Goal: Task Accomplishment & Management: Manage account settings

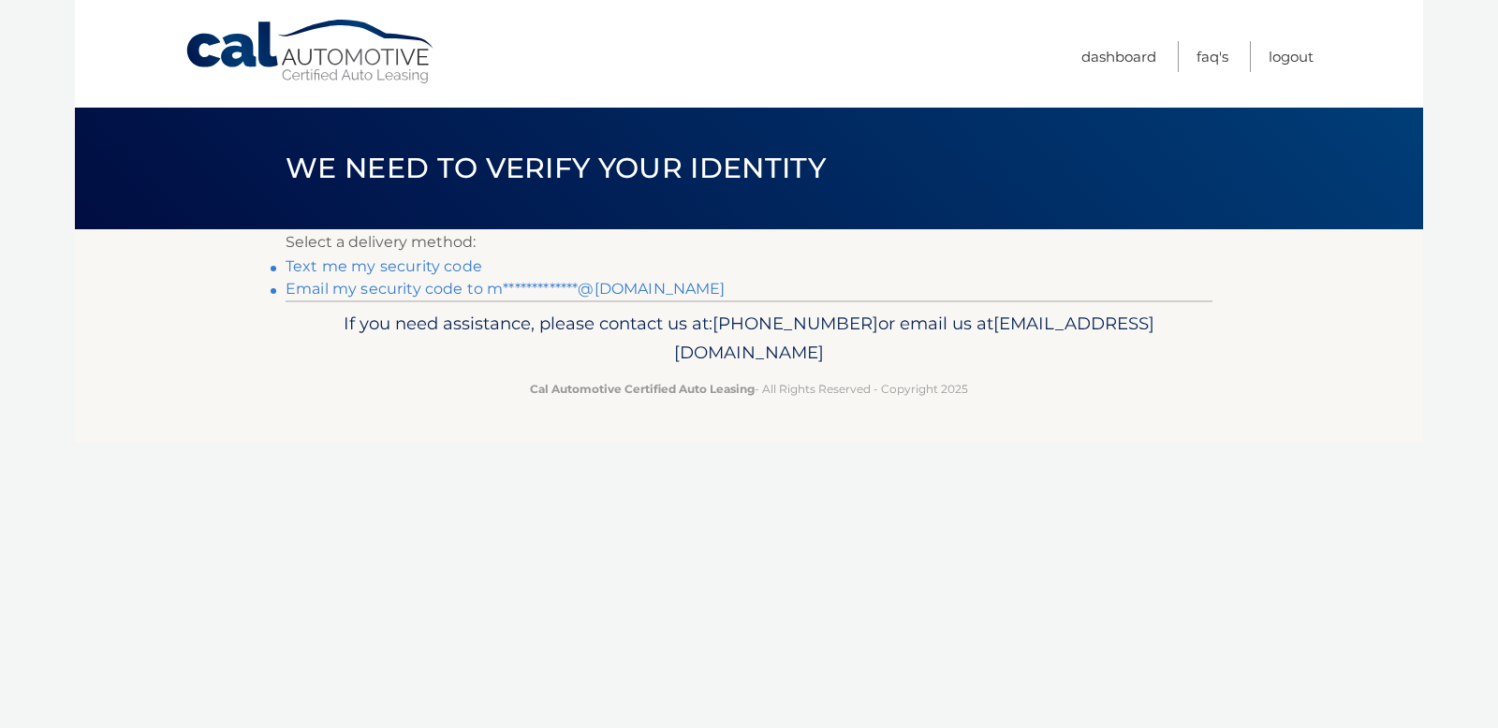
click at [448, 270] on link "Text me my security code" at bounding box center [383, 266] width 197 height 18
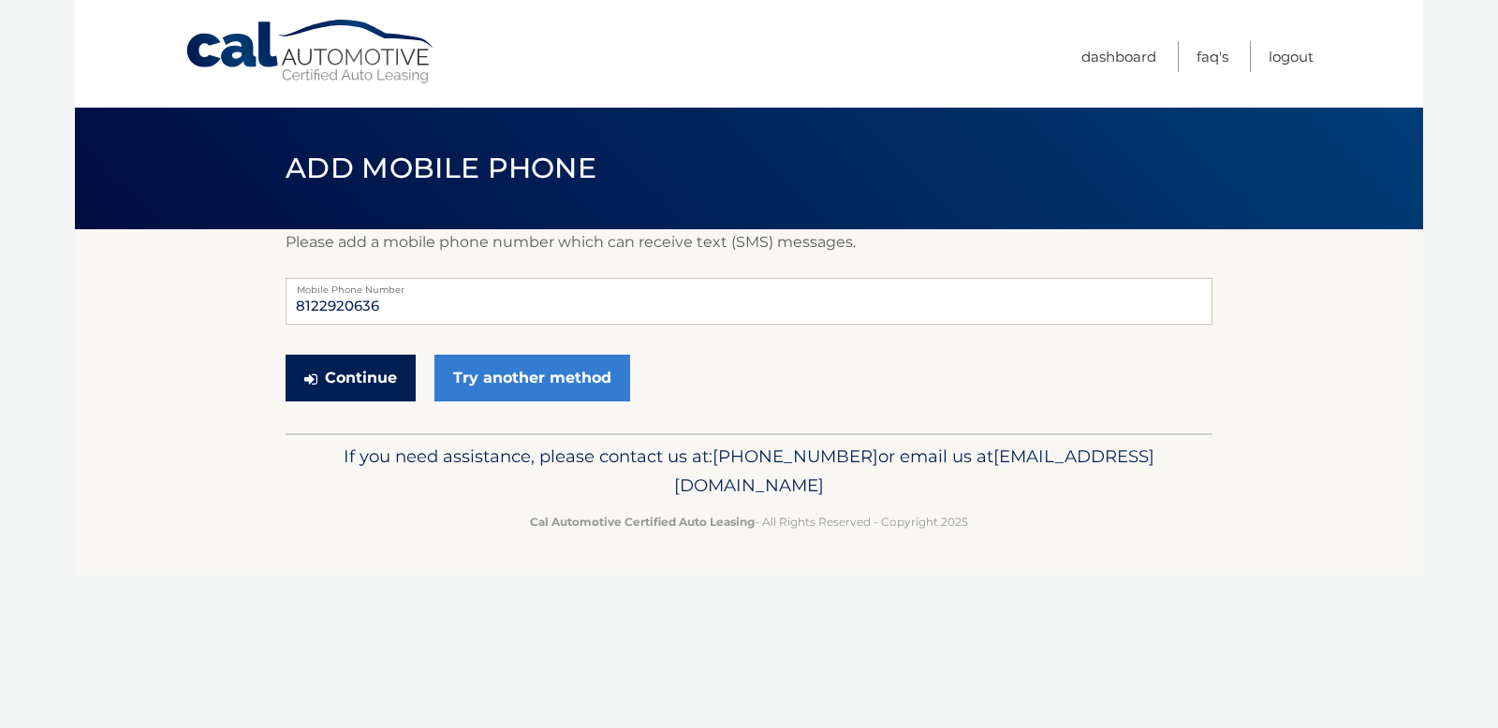
click at [380, 382] on button "Continue" at bounding box center [350, 378] width 130 height 47
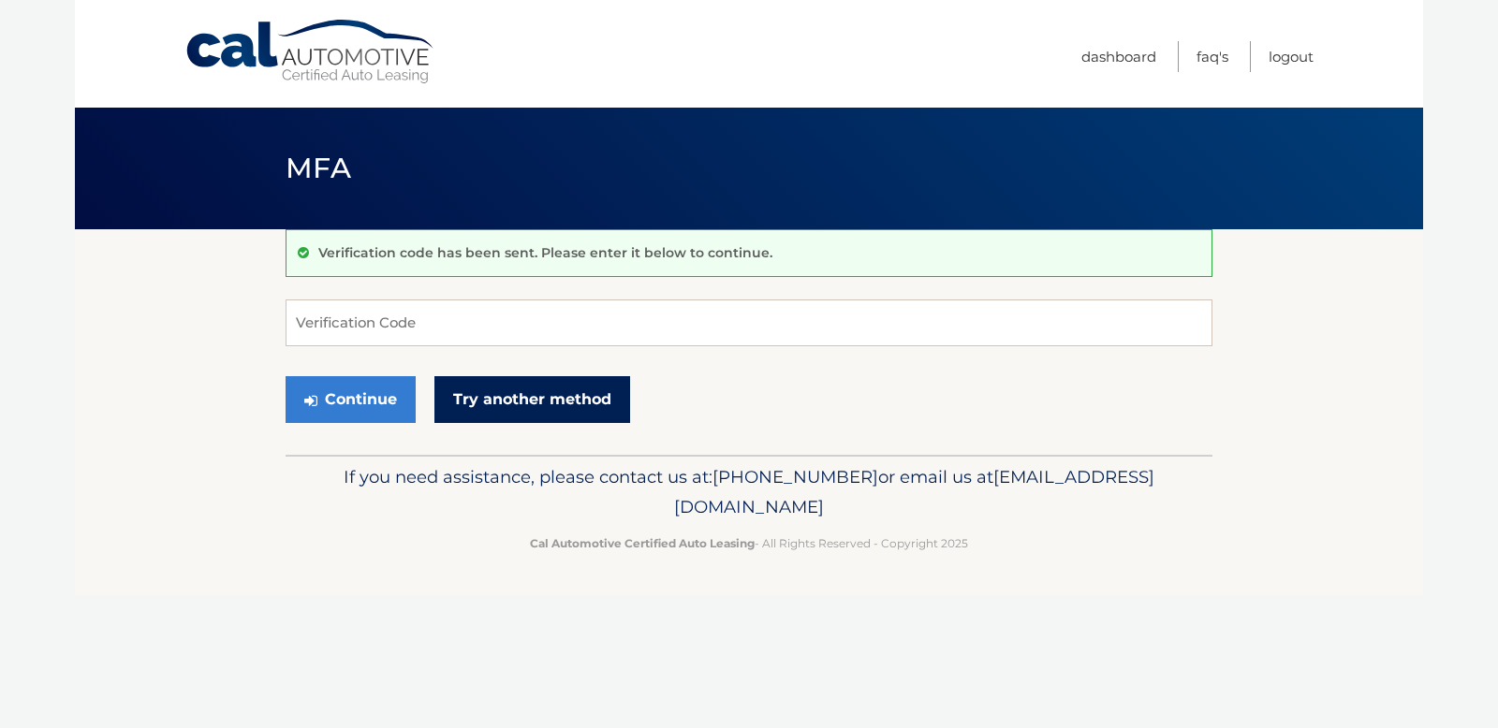
click at [513, 396] on link "Try another method" at bounding box center [532, 399] width 196 height 47
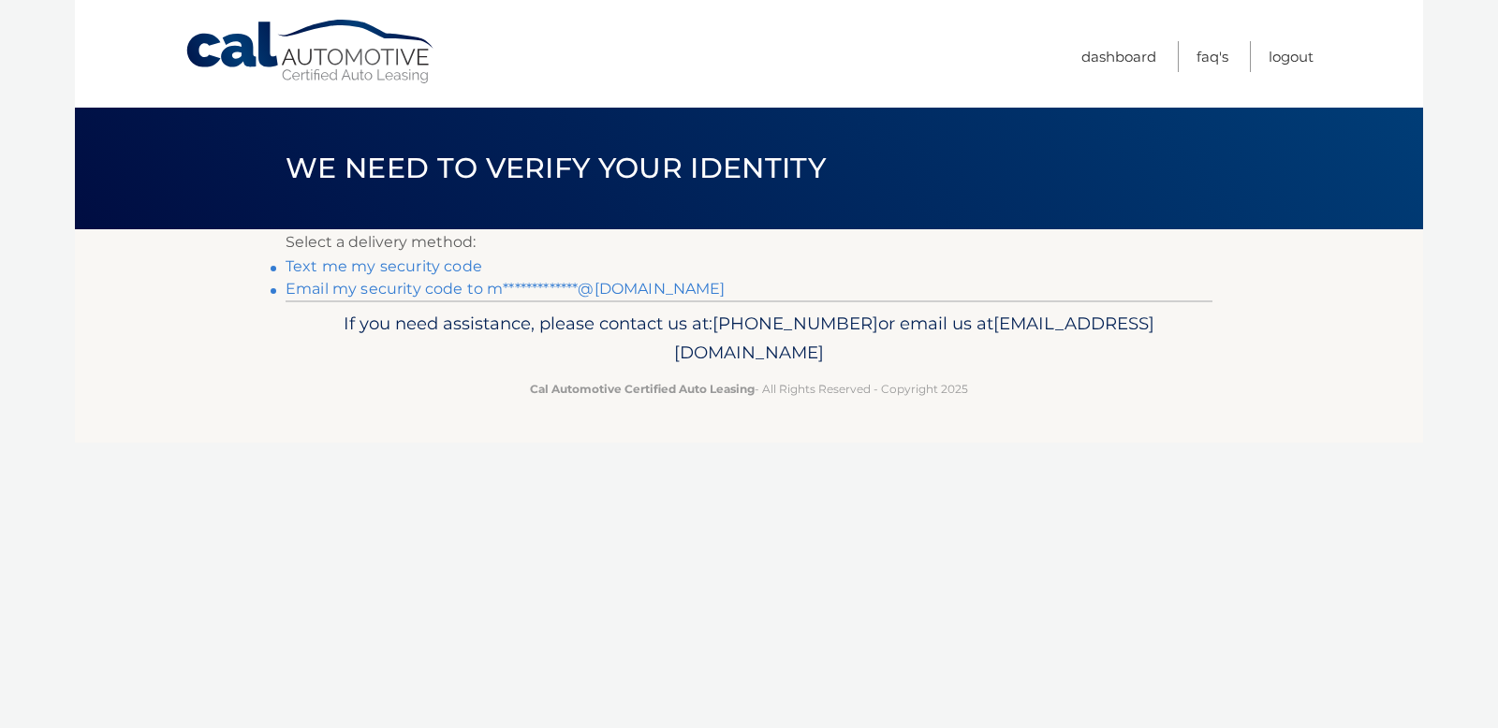
click at [486, 288] on link "**********" at bounding box center [505, 289] width 440 height 18
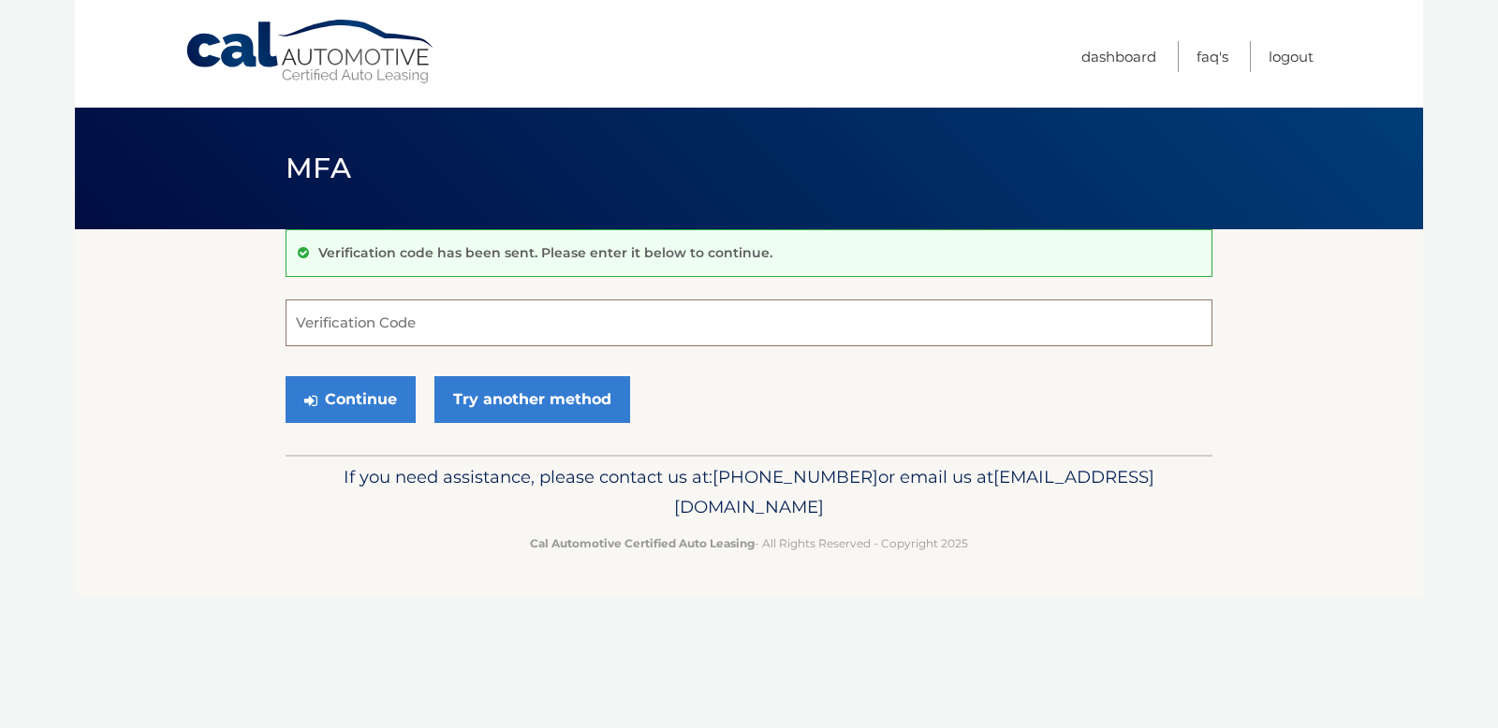
click at [485, 326] on input "Verification Code" at bounding box center [748, 323] width 927 height 47
paste input "334545"
type input "334545"
click at [366, 394] on button "Continue" at bounding box center [350, 399] width 130 height 47
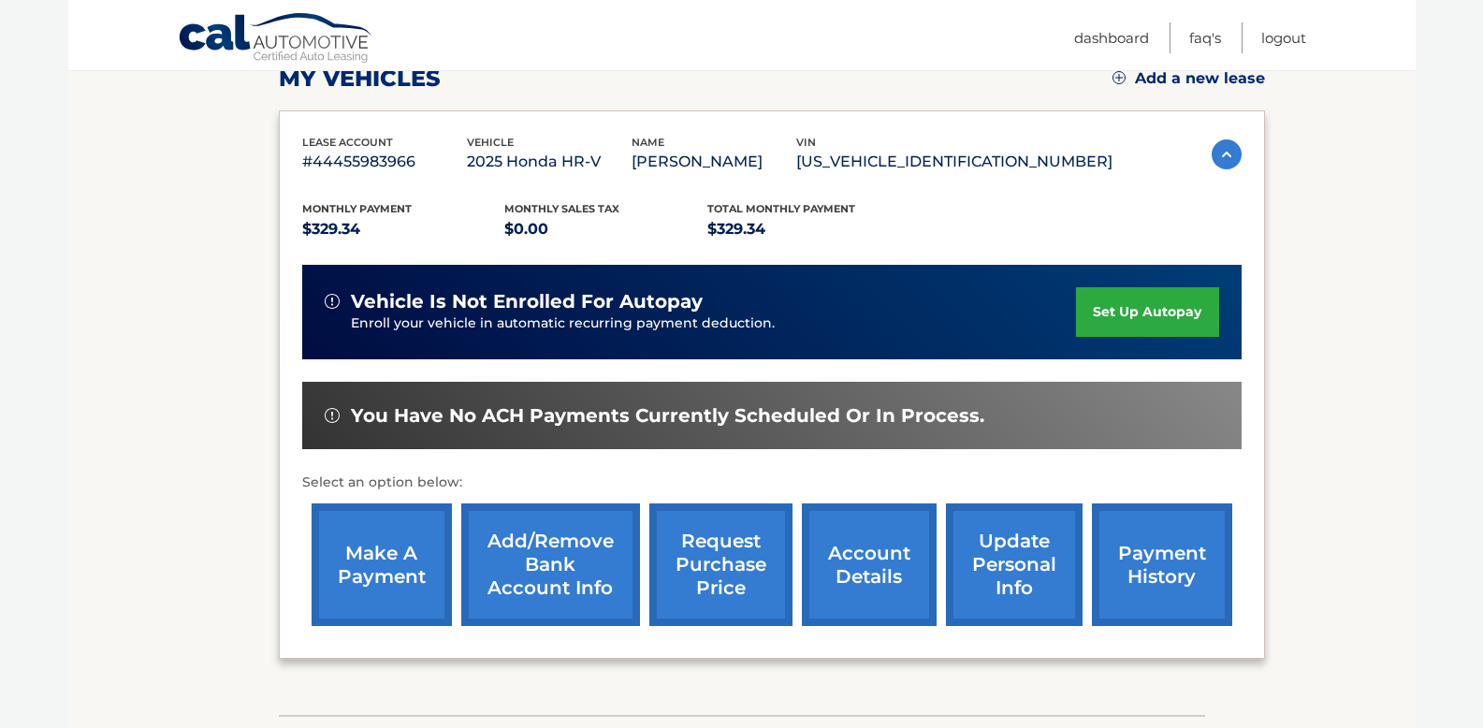
scroll to position [284, 0]
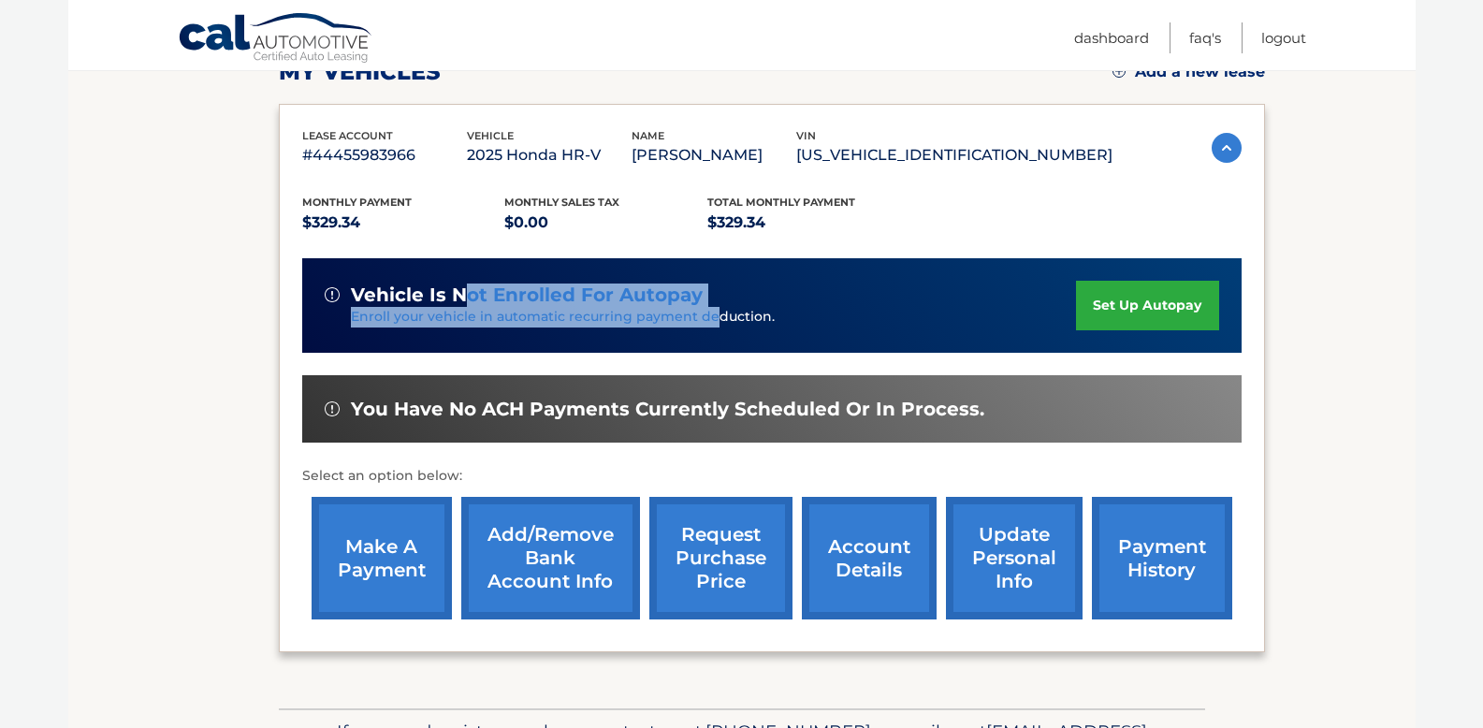
drag, startPoint x: 462, startPoint y: 299, endPoint x: 714, endPoint y: 321, distance: 252.8
click at [714, 321] on div "vehicle is not enrolled for autopay Enroll your vehicle in automatic recurring …" at bounding box center [701, 306] width 753 height 44
click at [714, 321] on p "Enroll your vehicle in automatic recurring payment deduction." at bounding box center [714, 317] width 726 height 21
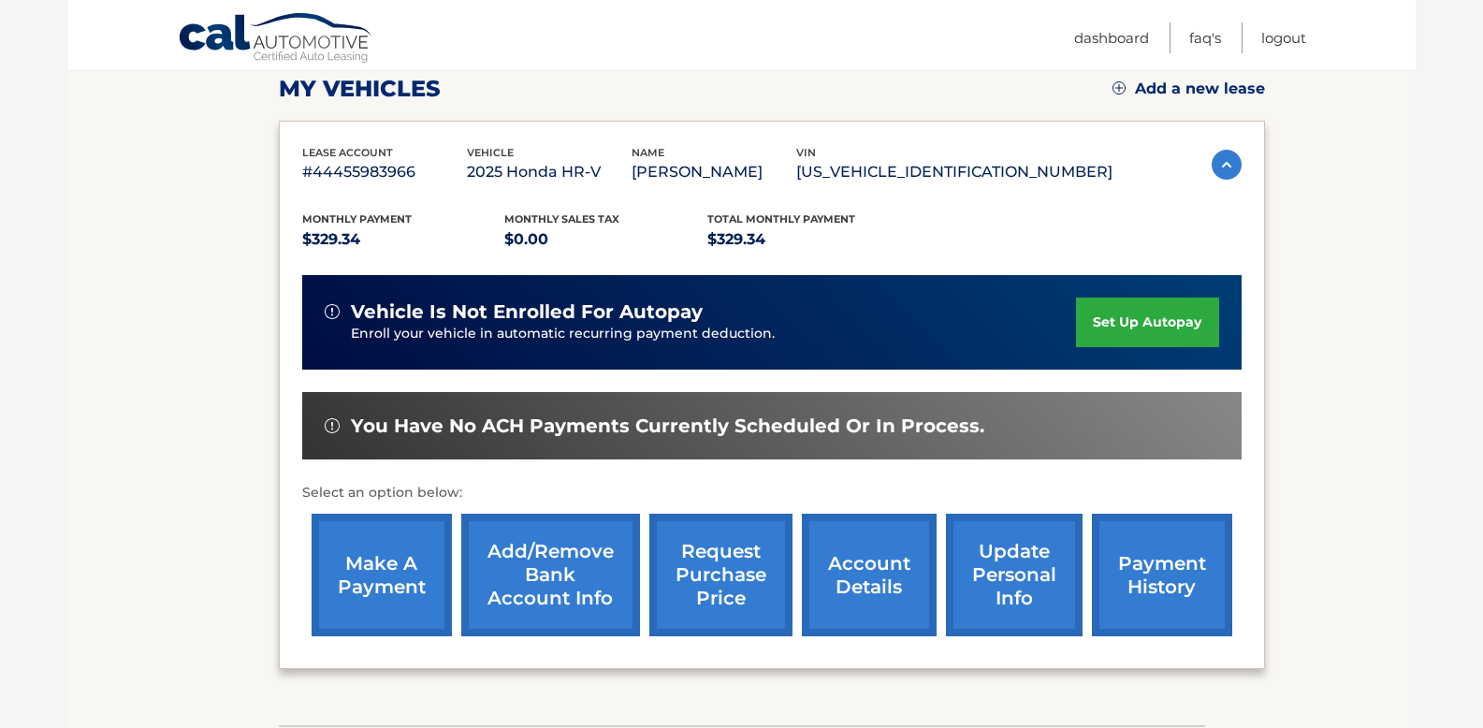
scroll to position [264, 0]
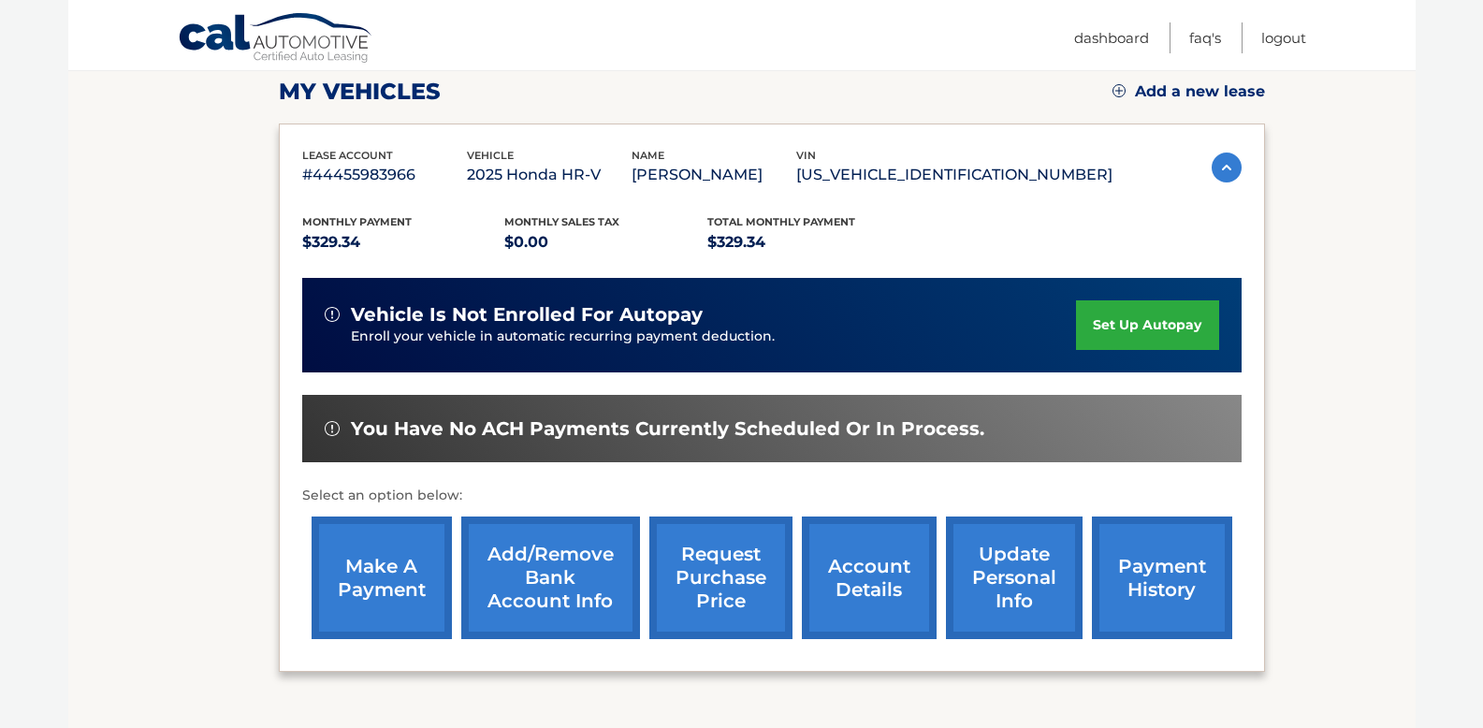
drag, startPoint x: 377, startPoint y: 188, endPoint x: 688, endPoint y: 205, distance: 311.2
click at [688, 205] on div "Monthly Payment $329.34 Monthly sales Tax $0.00 Total Monthly Payment $329.34 v…" at bounding box center [772, 418] width 940 height 460
click at [1163, 320] on link "set up autopay" at bounding box center [1147, 325] width 142 height 50
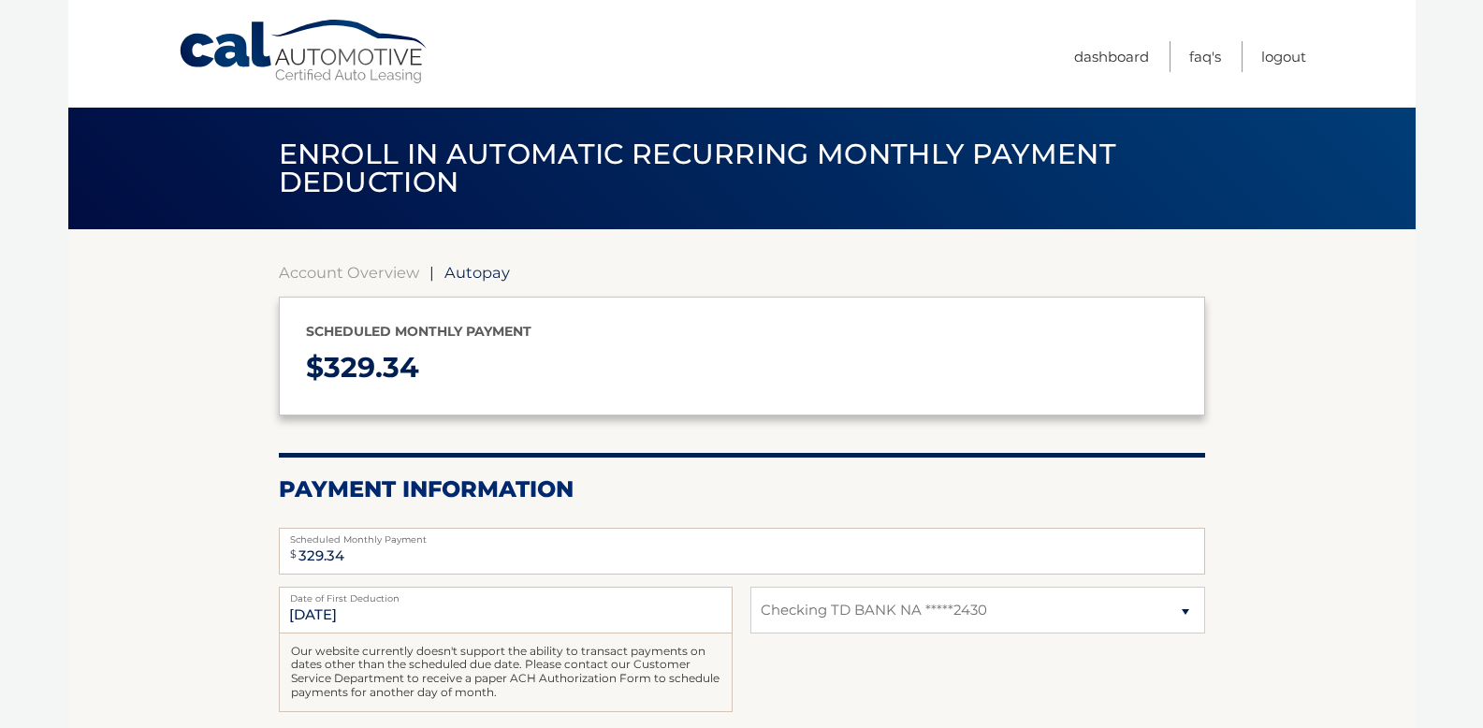
select select "MTJkY2FkODEtNTdiZC00YzBlLThjOTgtNTdiN2JlYzFlY2Fh"
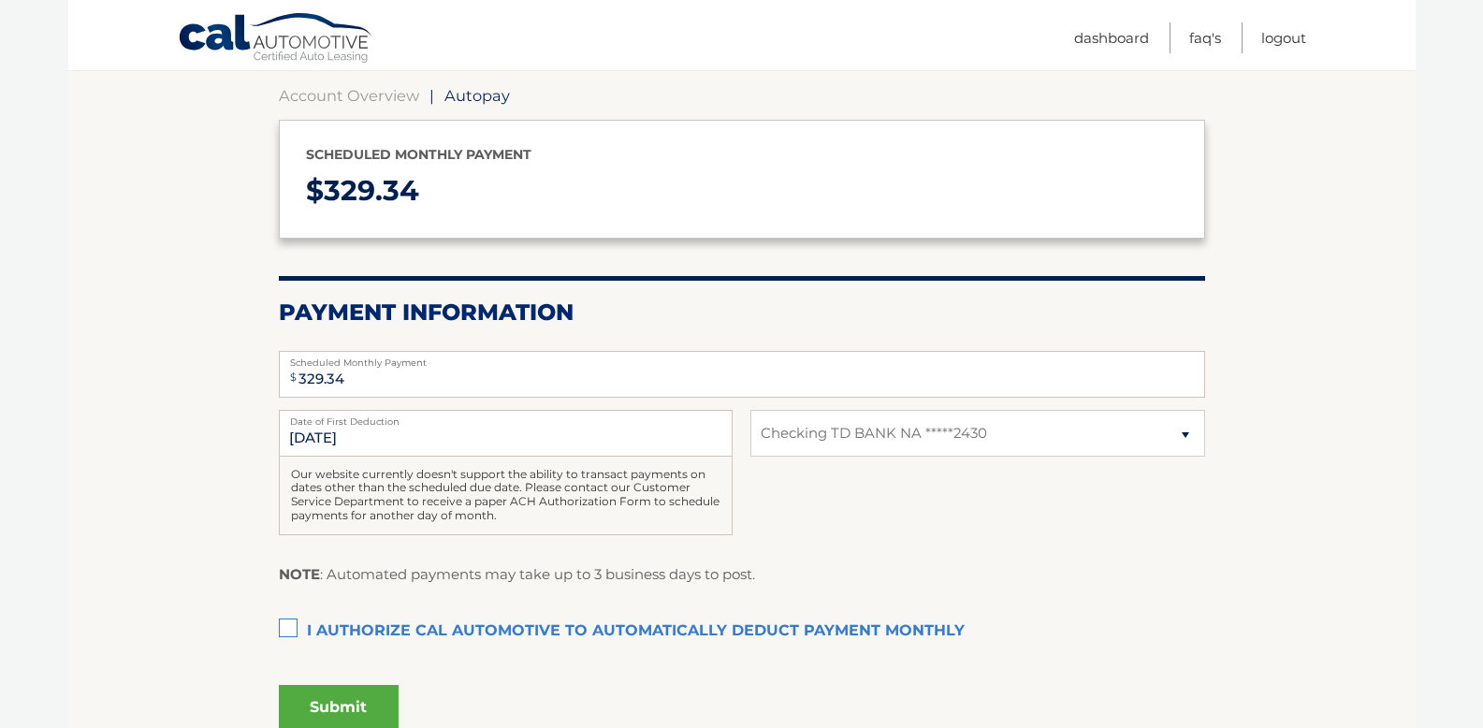
scroll to position [179, 0]
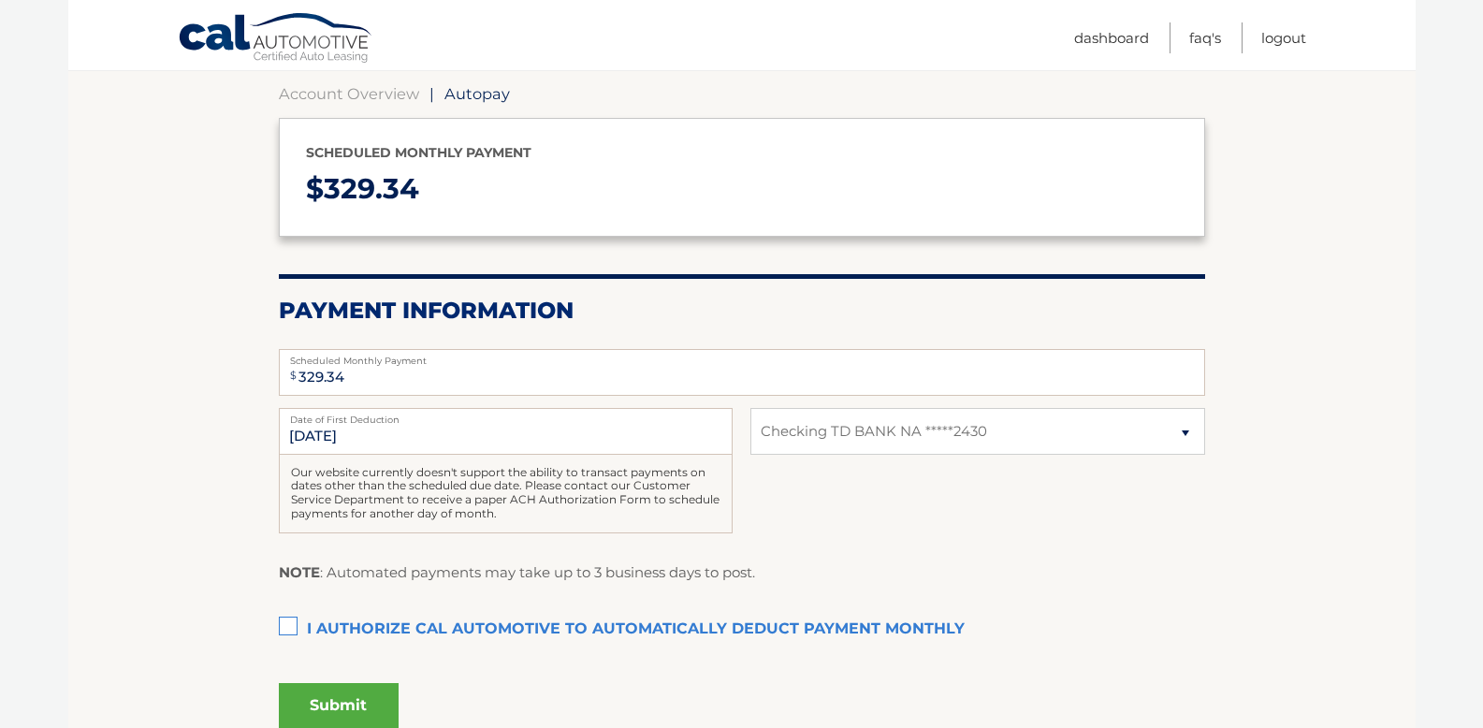
click at [284, 627] on label "I authorize cal automotive to automatically deduct payment monthly This checkbo…" at bounding box center [742, 629] width 927 height 37
click at [0, 0] on input "I authorize cal automotive to automatically deduct payment monthly This checkbo…" at bounding box center [0, 0] width 0 height 0
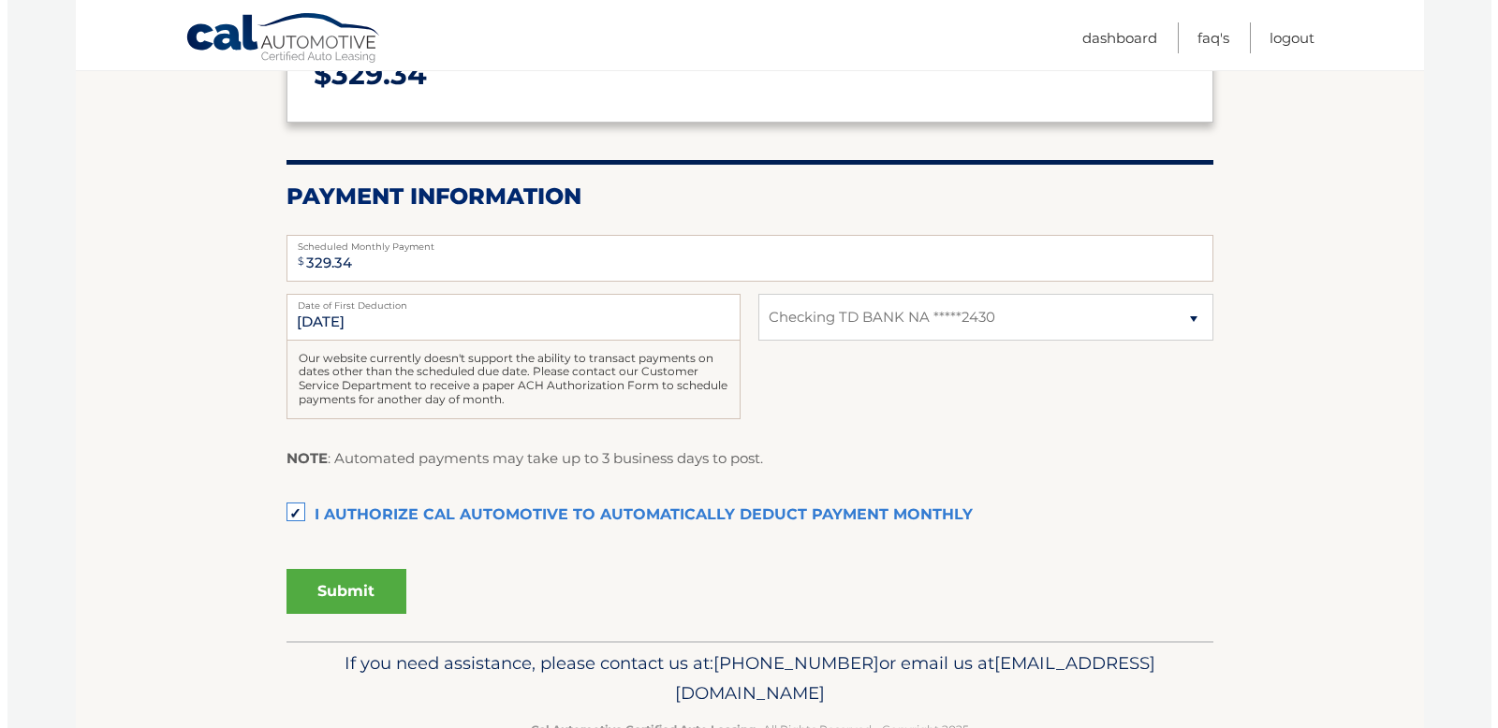
scroll to position [347, 0]
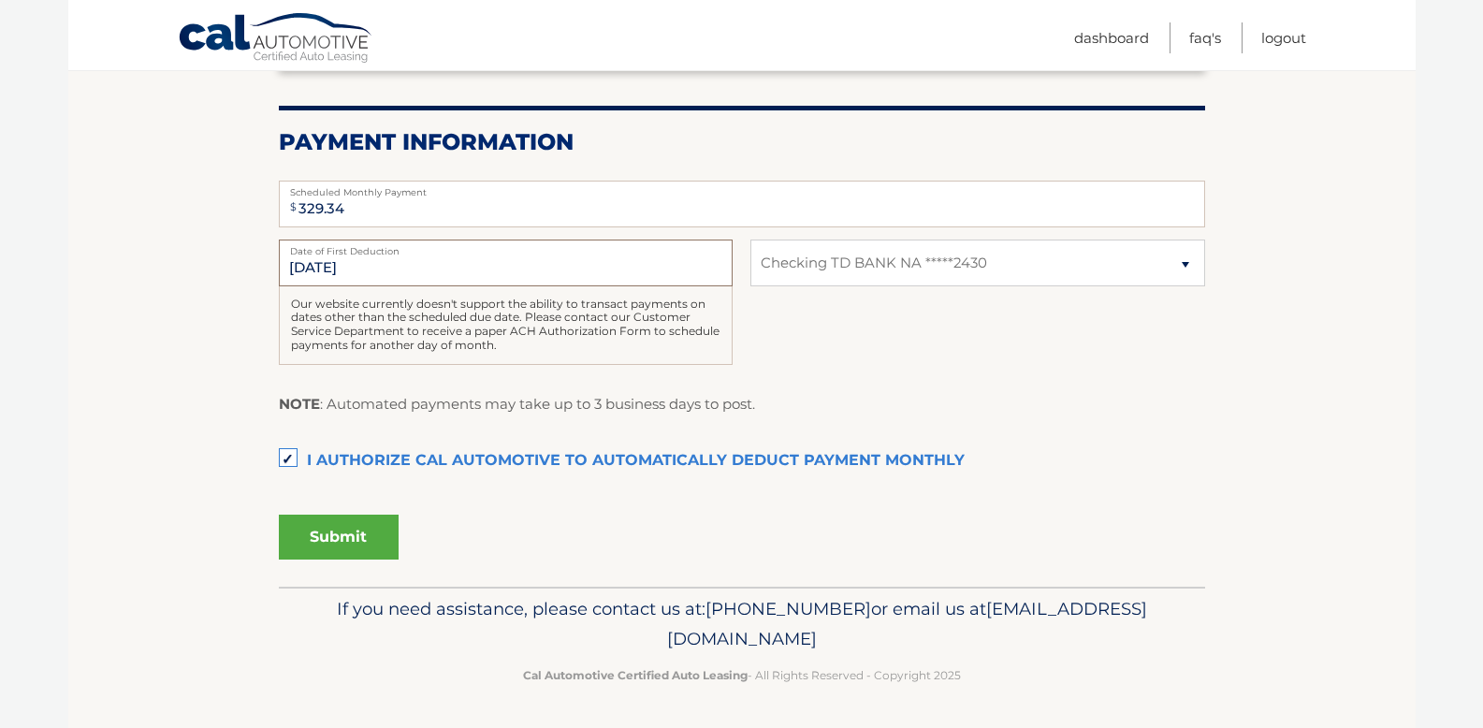
click at [300, 271] on input "[DATE]" at bounding box center [506, 263] width 454 height 47
drag, startPoint x: 305, startPoint y: 270, endPoint x: 346, endPoint y: 264, distance: 41.6
click at [346, 264] on input "[DATE]" at bounding box center [506, 263] width 454 height 47
click at [347, 264] on input "9/24/2025" at bounding box center [506, 263] width 454 height 47
click at [308, 270] on input "9/24/2025" at bounding box center [506, 263] width 454 height 47
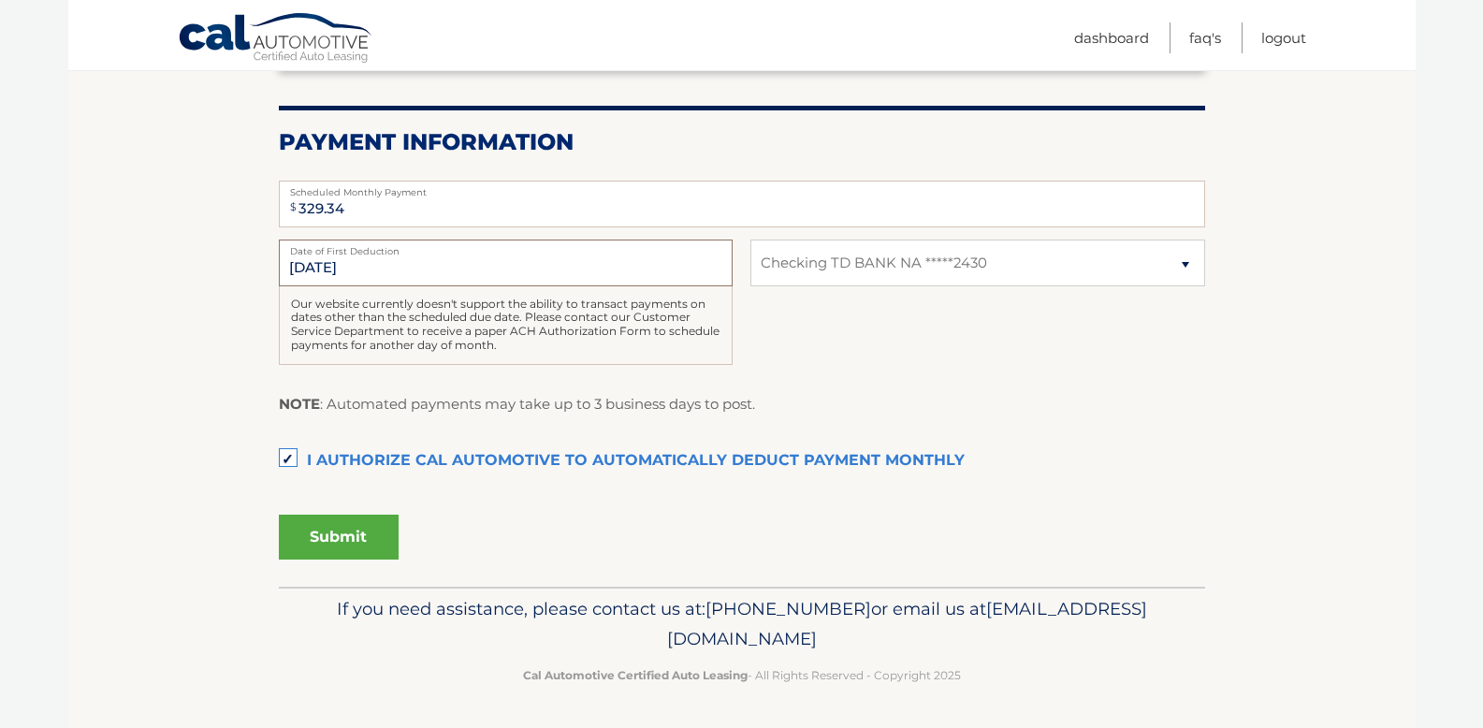
click at [309, 270] on input "9/24/2025" at bounding box center [506, 263] width 454 height 47
click at [338, 266] on input "9/24/2025" at bounding box center [506, 263] width 454 height 47
click at [356, 544] on button "Submit" at bounding box center [339, 537] width 120 height 45
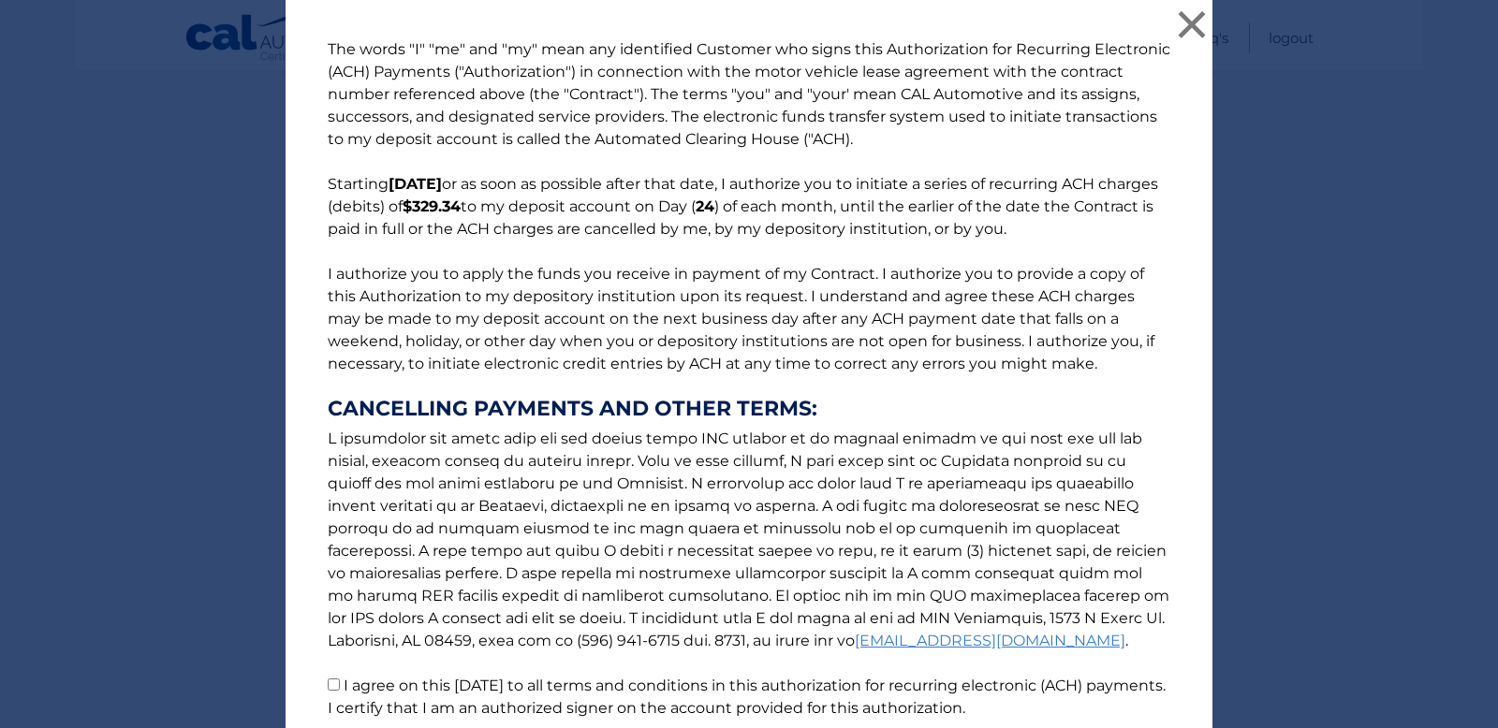
scroll to position [156, 0]
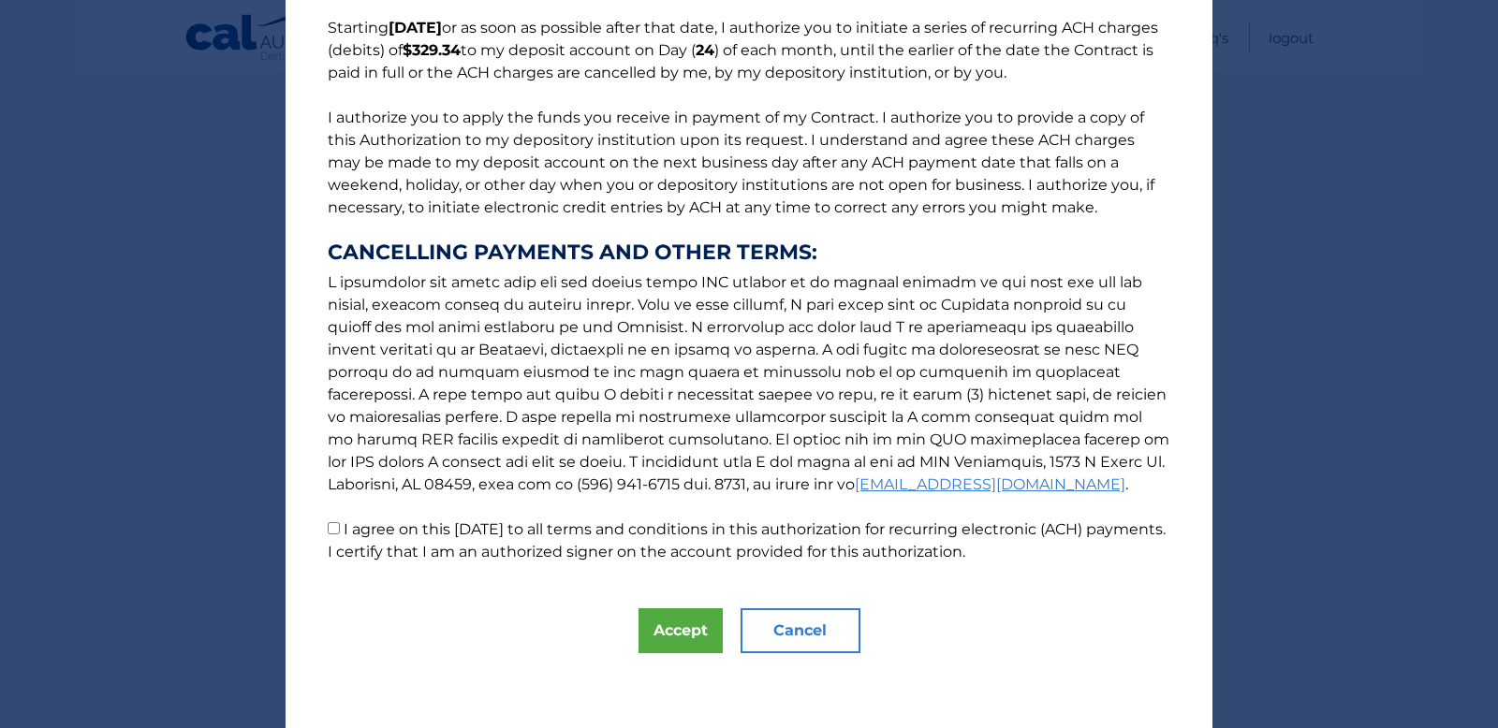
click at [337, 524] on label "I agree on this 09/15/2025 to all terms and conditions in this authorization fo…" at bounding box center [747, 540] width 838 height 40
click at [337, 524] on input "I agree on this 09/15/2025 to all terms and conditions in this authorization fo…" at bounding box center [334, 528] width 12 height 12
checkbox input "true"
click at [675, 628] on button "Accept" at bounding box center [680, 630] width 84 height 45
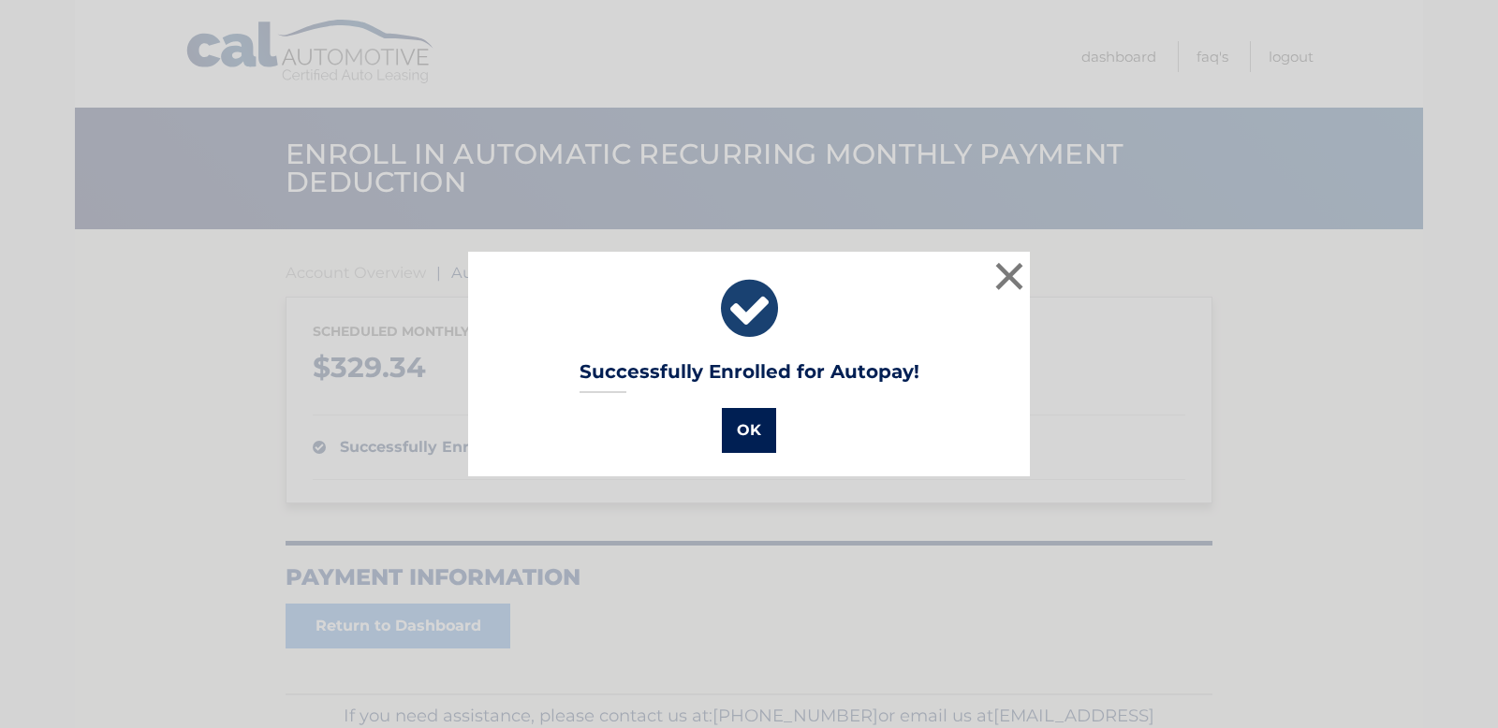
click at [756, 428] on button "OK" at bounding box center [749, 430] width 54 height 45
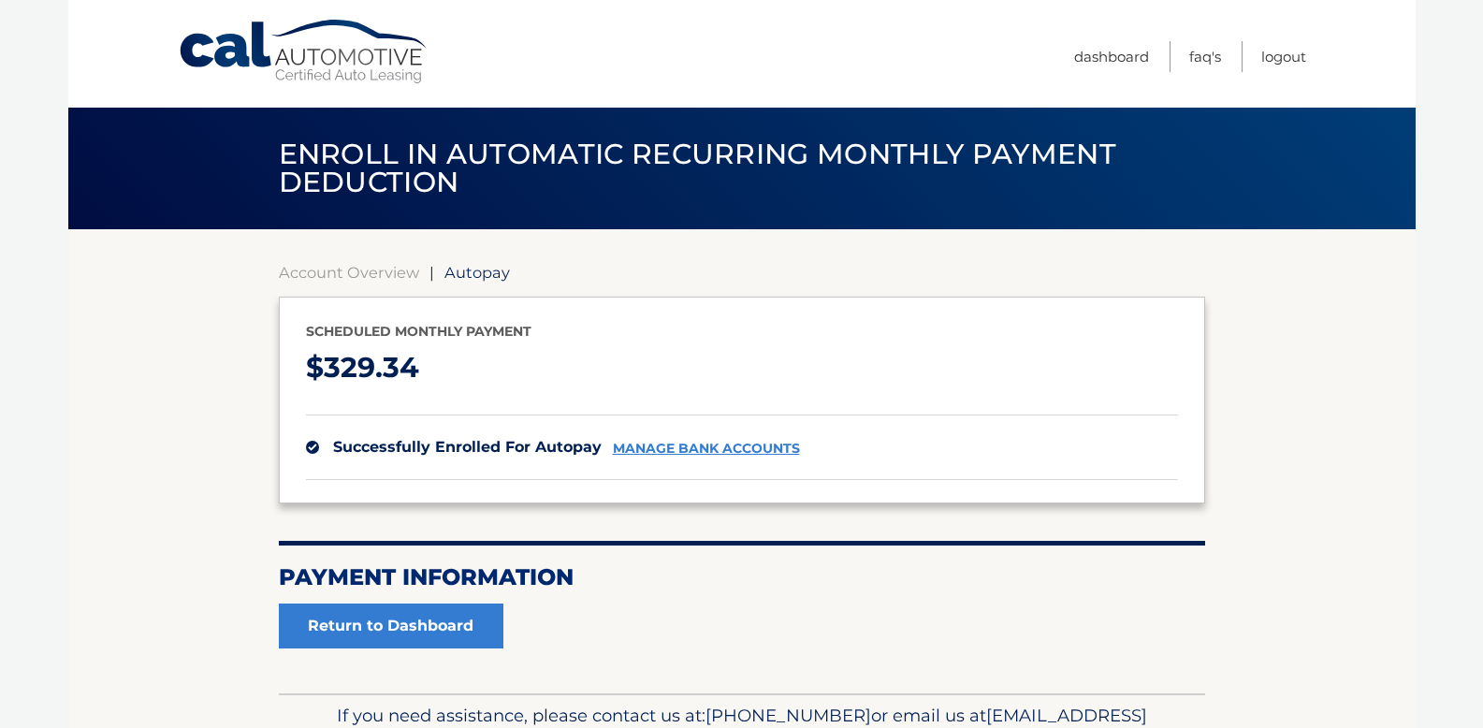
click at [305, 75] on link "Cal Automotive" at bounding box center [304, 52] width 253 height 66
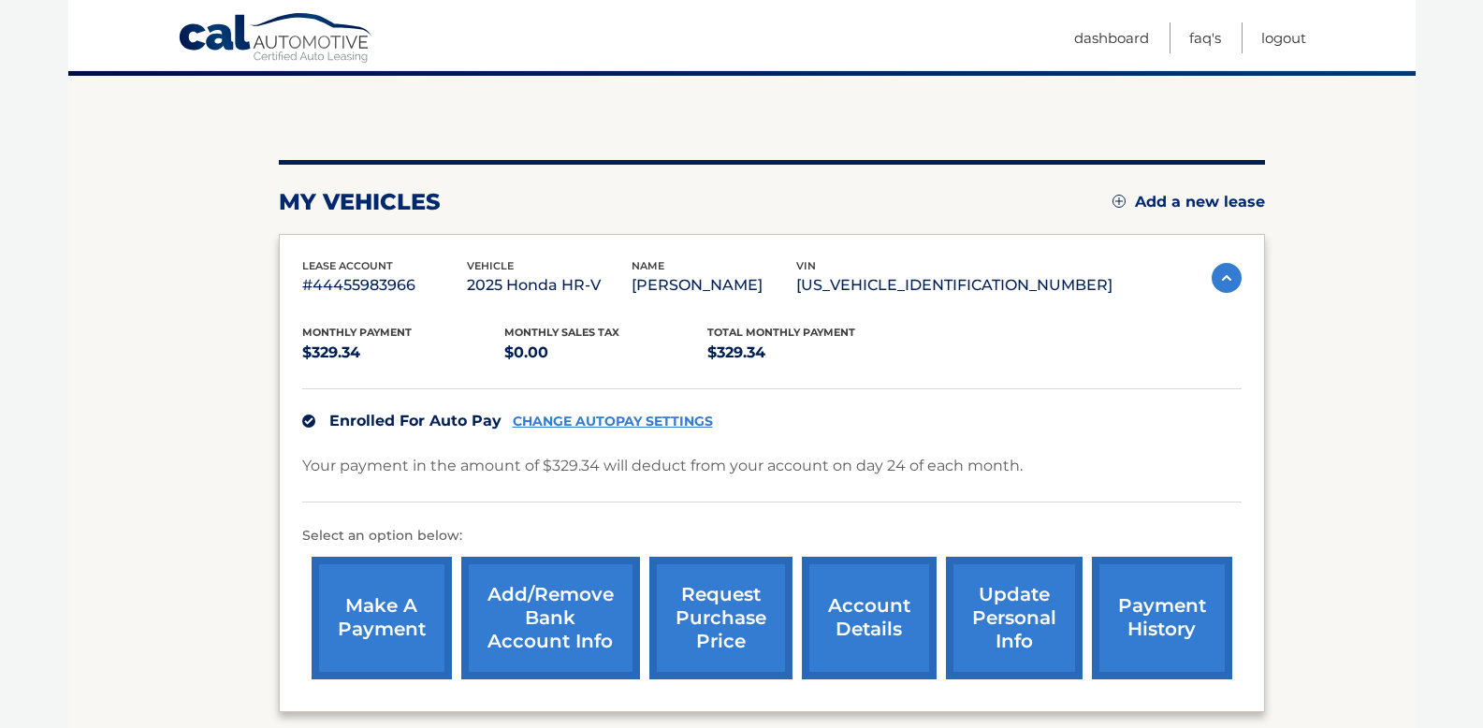
scroll to position [154, 0]
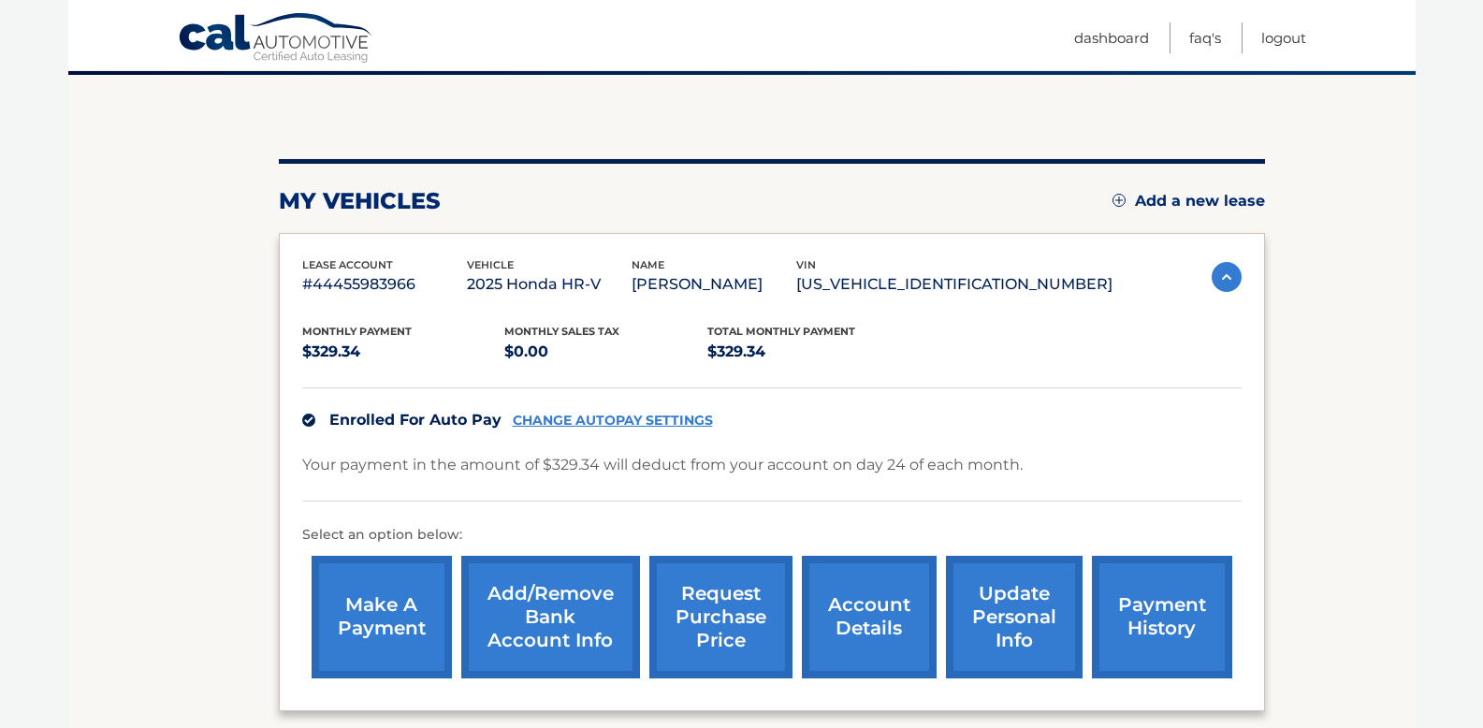
click at [1160, 608] on link "payment history" at bounding box center [1162, 617] width 140 height 123
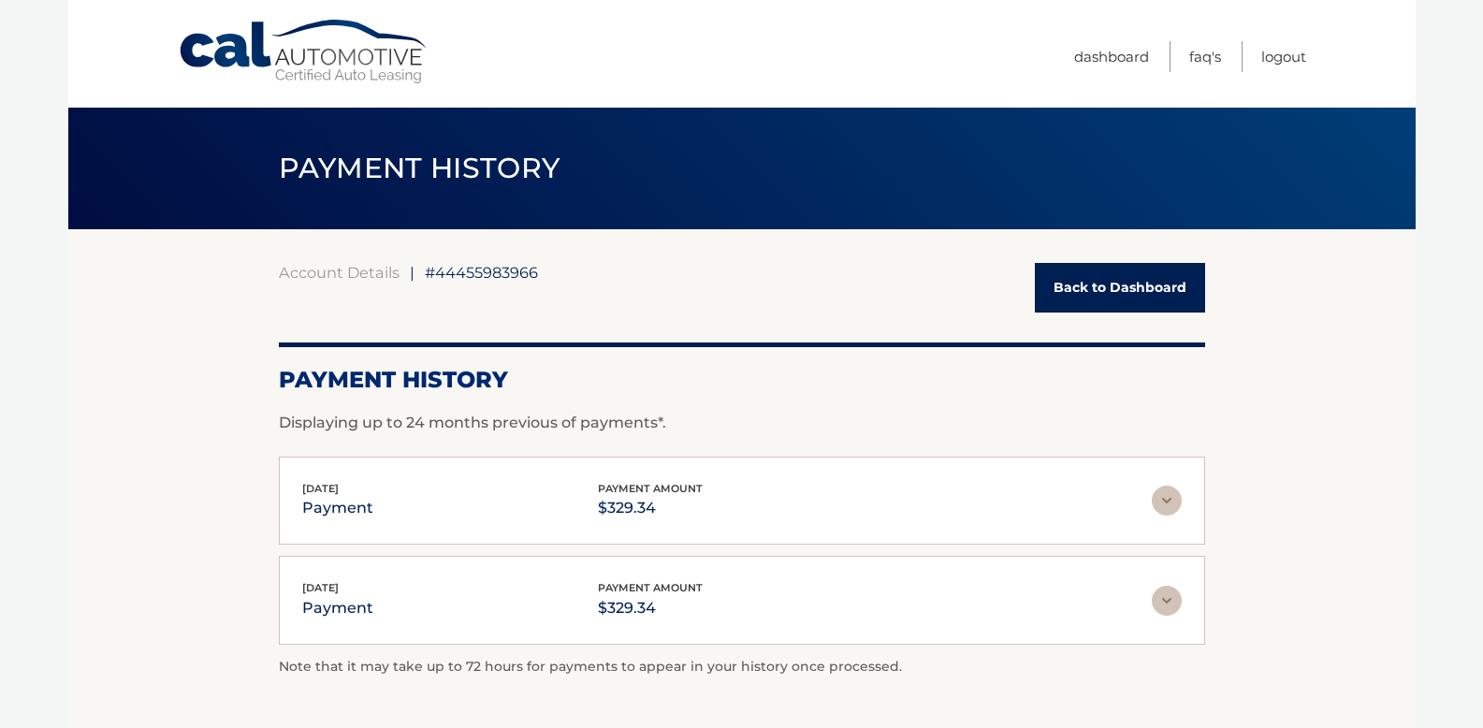
click at [1174, 496] on img at bounding box center [1167, 501] width 30 height 30
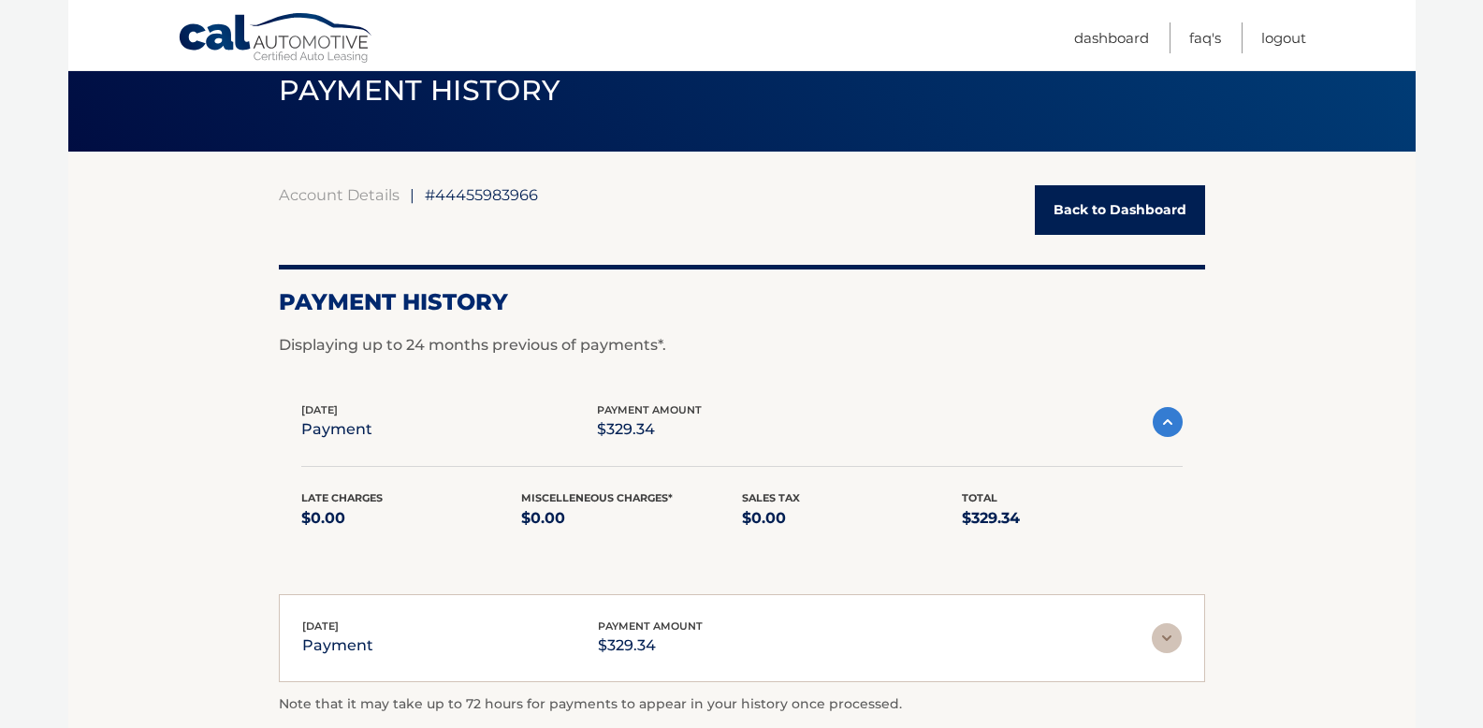
scroll to position [104, 0]
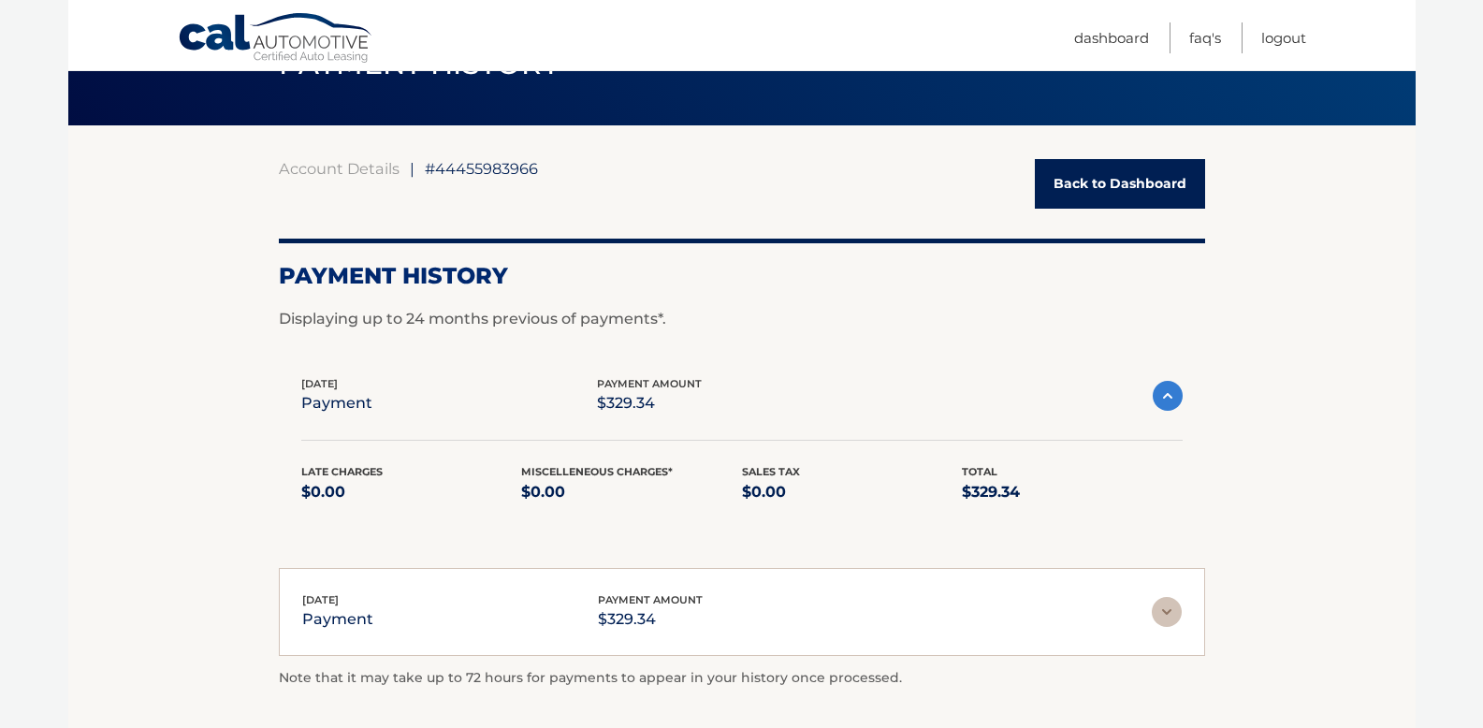
click at [1168, 615] on img at bounding box center [1167, 612] width 30 height 30
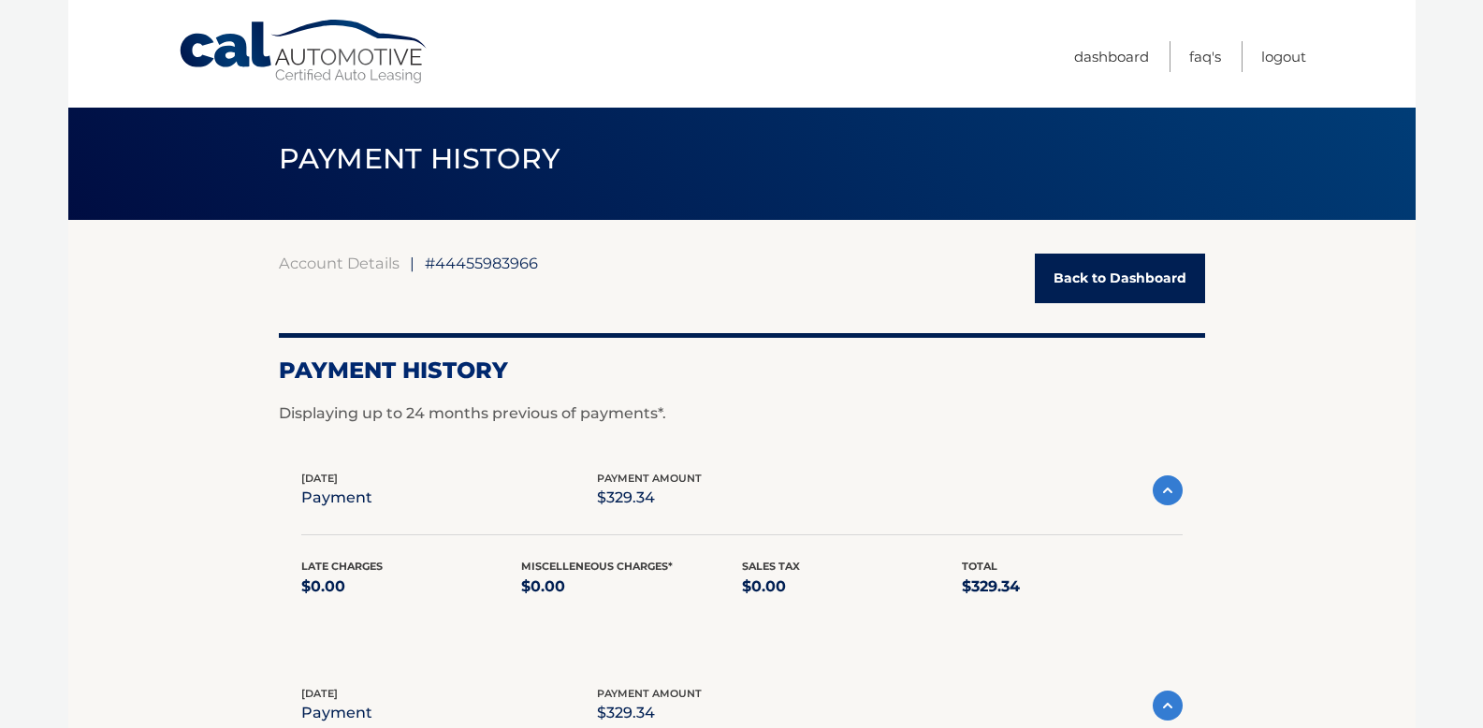
scroll to position [0, 0]
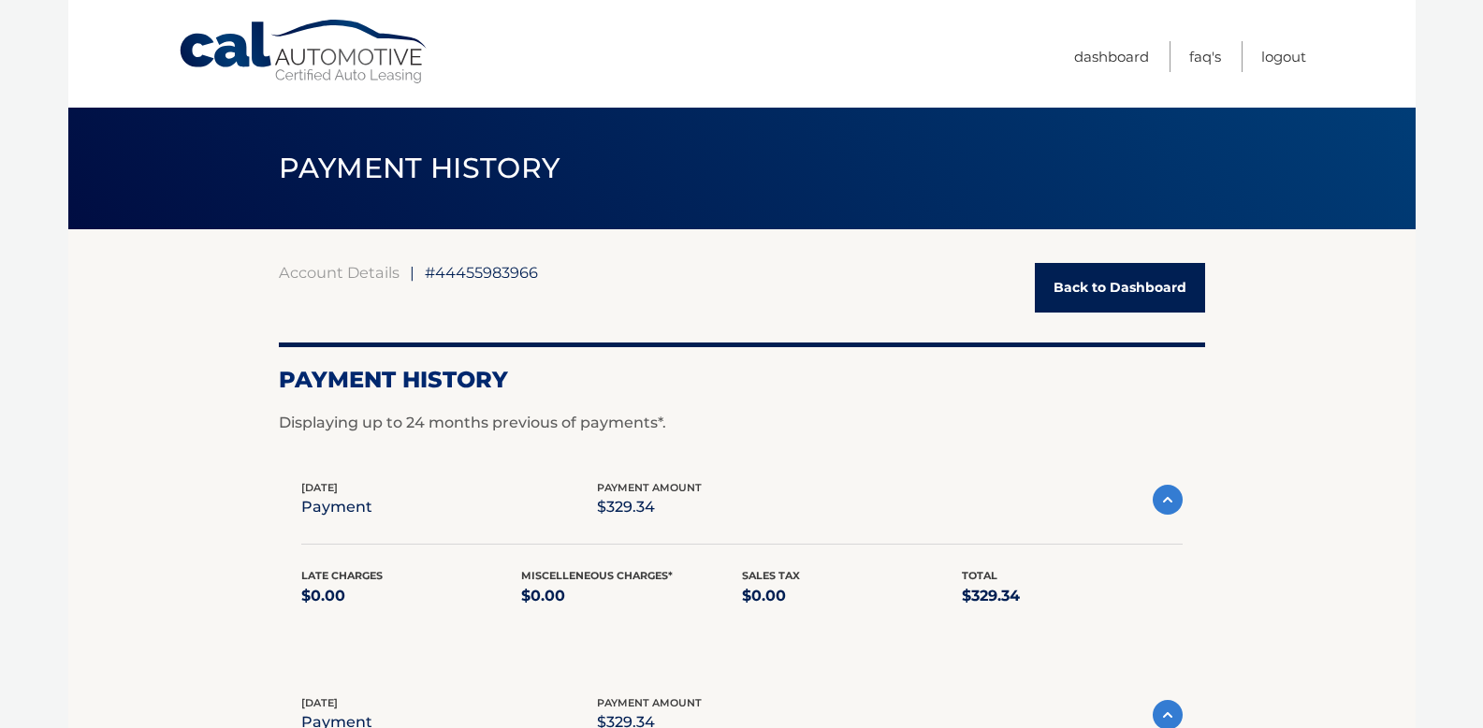
click at [1090, 288] on link "Back to Dashboard" at bounding box center [1120, 288] width 170 height 50
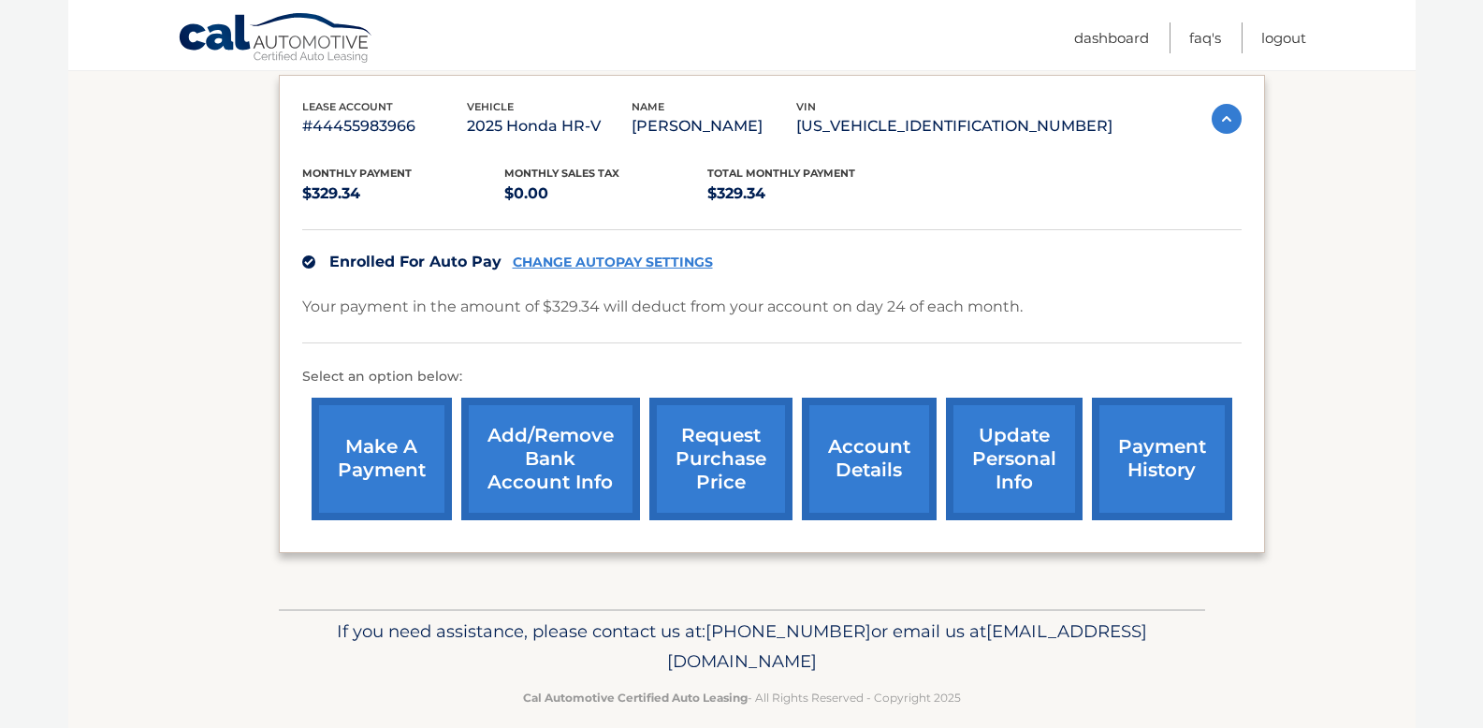
scroll to position [335, 0]
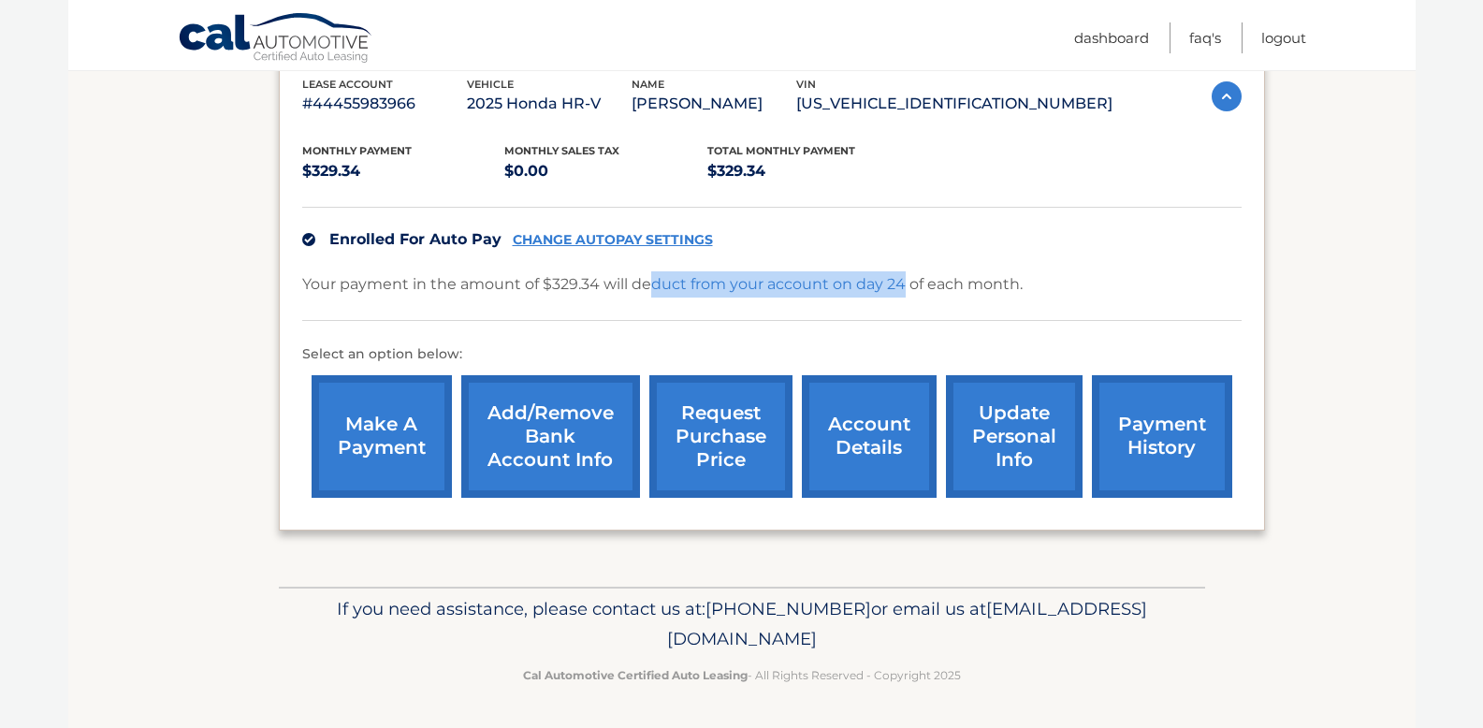
drag, startPoint x: 878, startPoint y: 285, endPoint x: 654, endPoint y: 280, distance: 223.8
click at [654, 280] on p "Your payment in the amount of $329.34 will deduct from your account on day 24 o…" at bounding box center [662, 284] width 721 height 26
drag, startPoint x: 655, startPoint y: 280, endPoint x: 1015, endPoint y: 289, distance: 359.5
click at [1015, 289] on p "Your payment in the amount of $329.34 will deduct from your account on day 24 o…" at bounding box center [662, 284] width 721 height 26
drag, startPoint x: 1015, startPoint y: 289, endPoint x: 550, endPoint y: 293, distance: 464.3
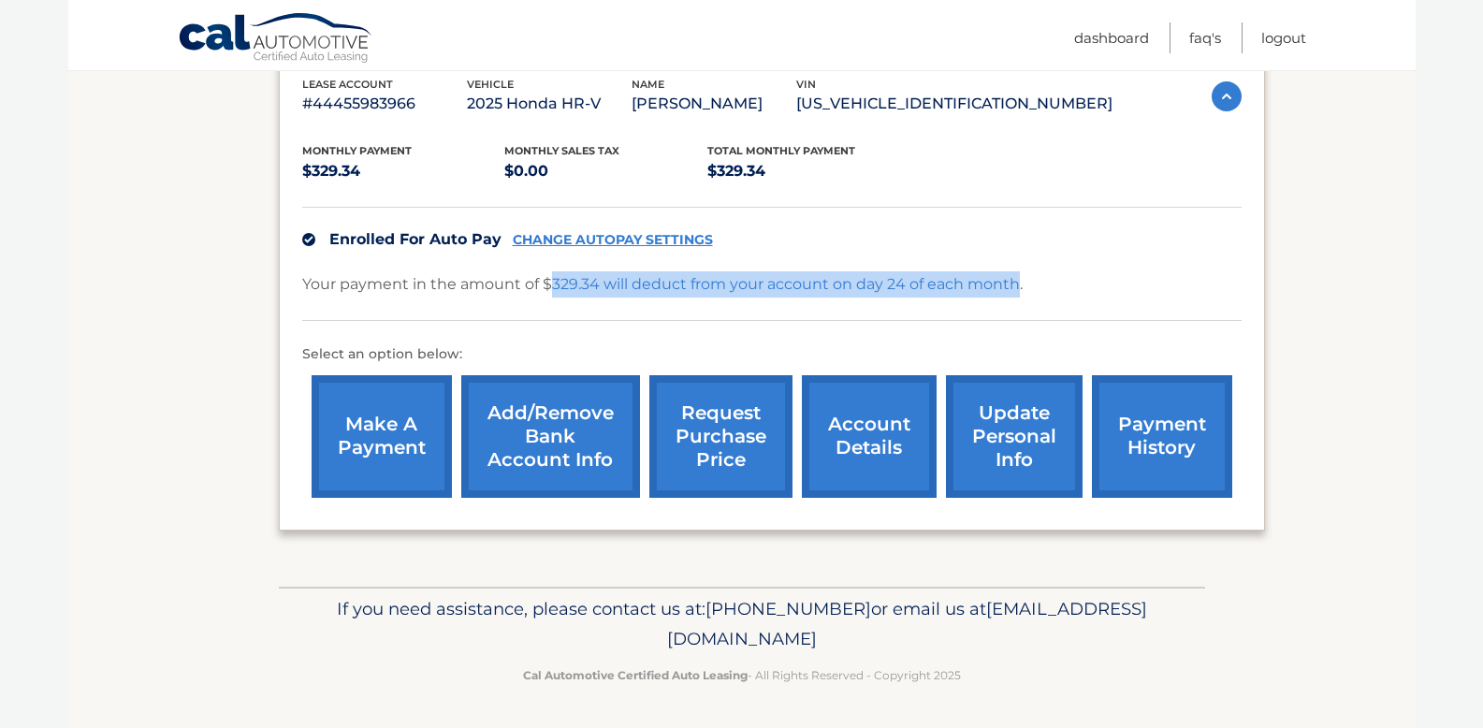
click at [550, 293] on p "Your payment in the amount of $329.34 will deduct from your account on day 24 o…" at bounding box center [662, 284] width 721 height 26
click at [549, 293] on p "Your payment in the amount of $329.34 will deduct from your account on day 24 o…" at bounding box center [662, 284] width 721 height 26
drag, startPoint x: 542, startPoint y: 291, endPoint x: 1089, endPoint y: 294, distance: 546.6
click at [1089, 294] on div "Your payment in the amount of $329.34 will deduct from your account on day 24 o…" at bounding box center [772, 296] width 940 height 50
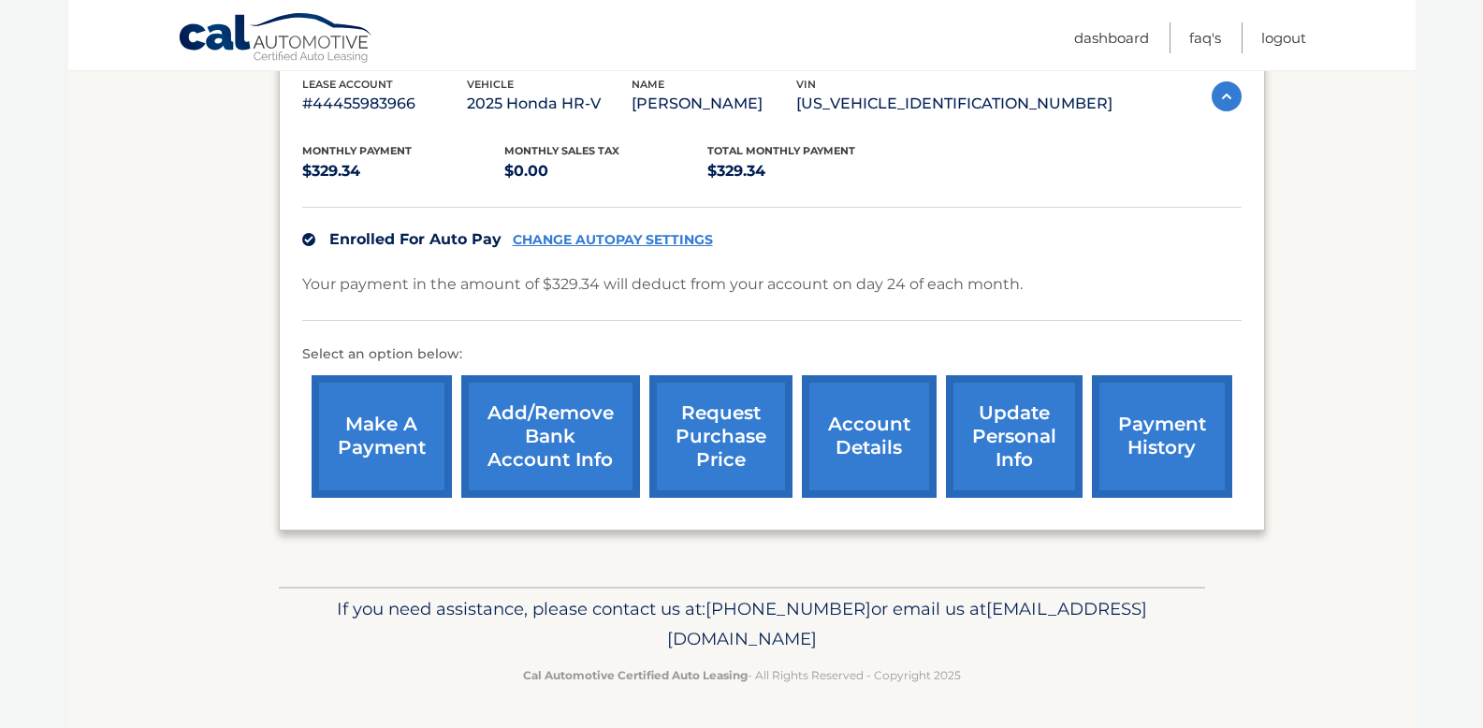
click at [1090, 293] on div "Your payment in the amount of $329.34 will deduct from your account on day 24 o…" at bounding box center [772, 296] width 940 height 50
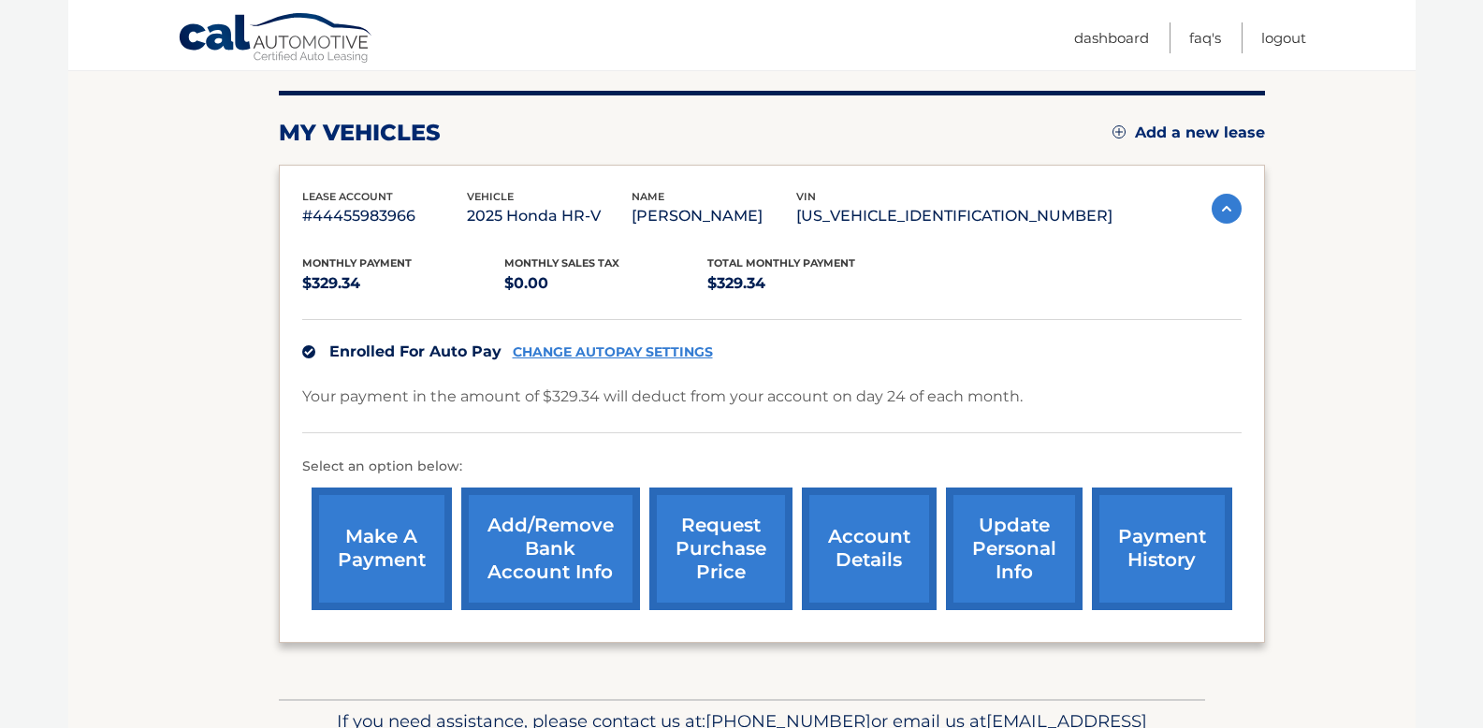
scroll to position [202, 0]
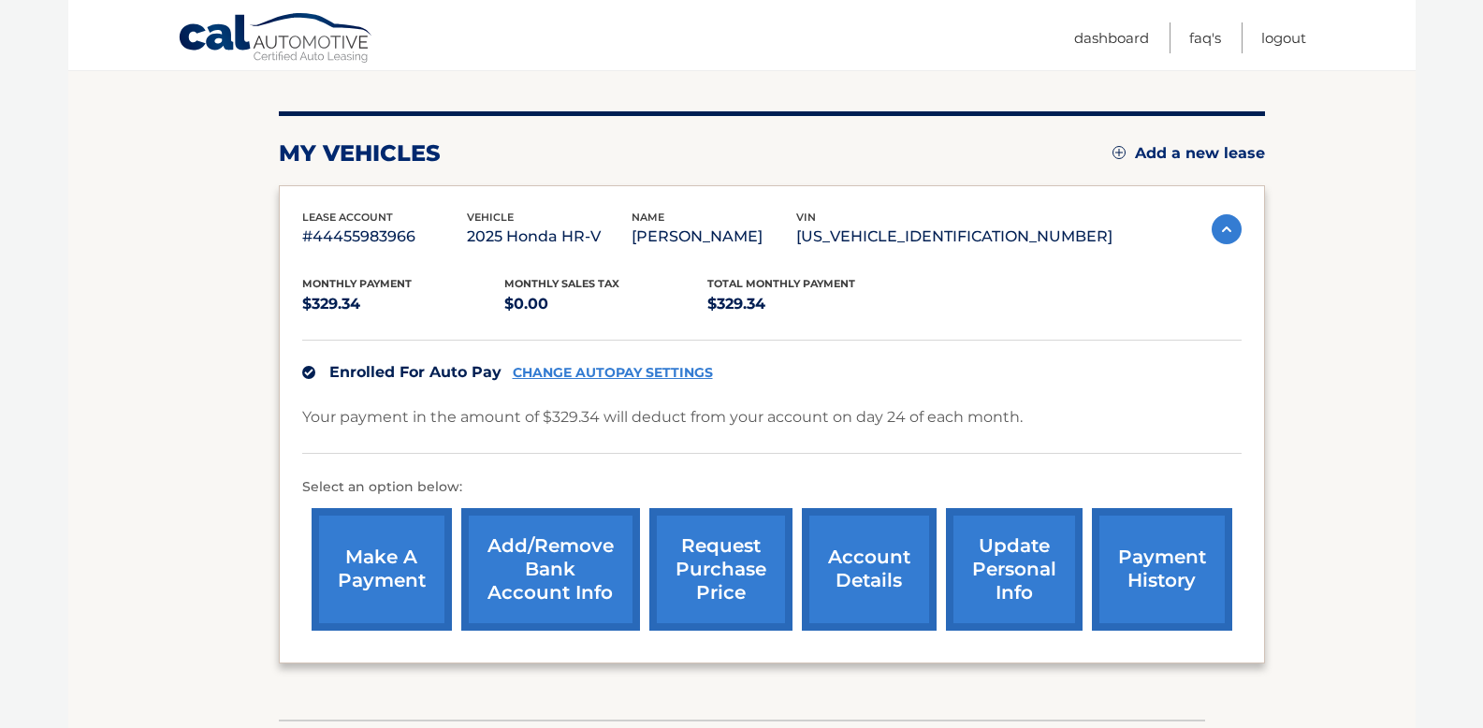
click at [302, 37] on link "Cal Automotive" at bounding box center [276, 39] width 197 height 54
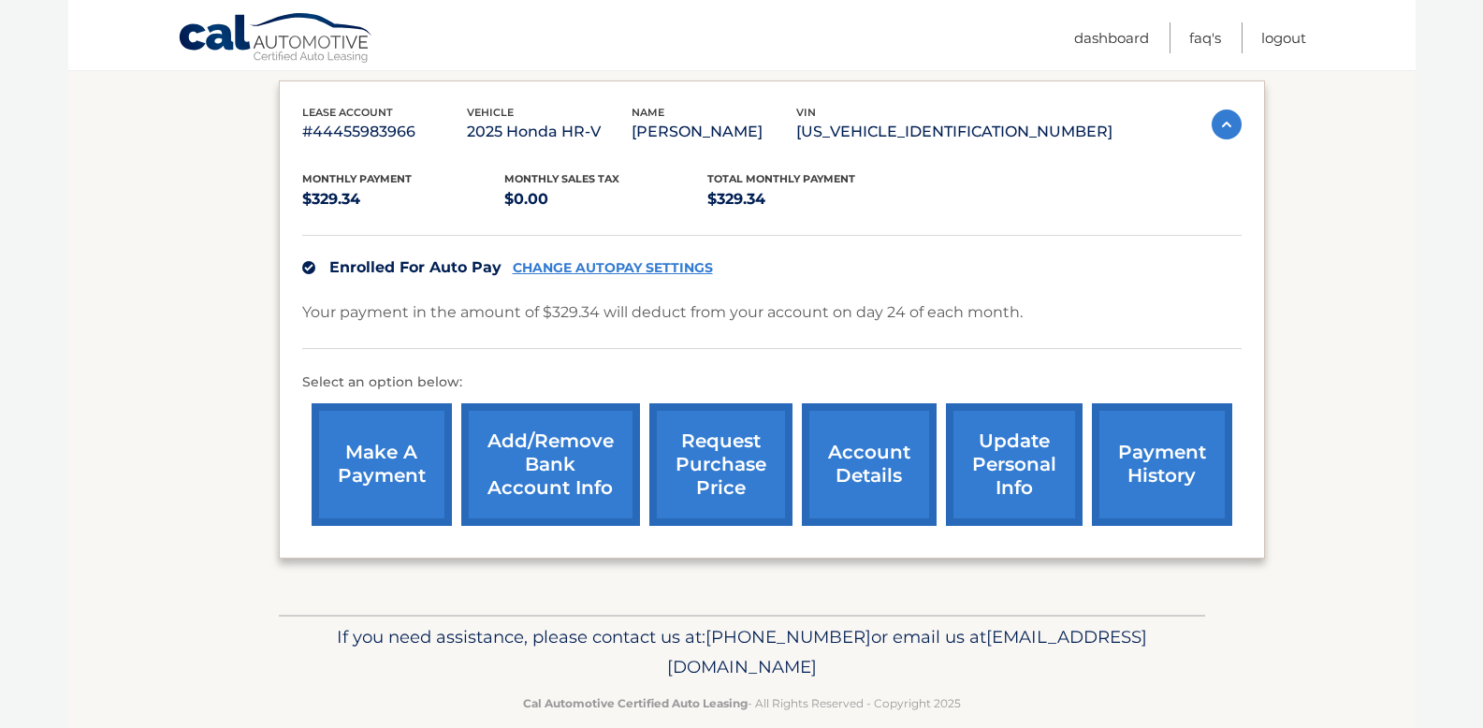
scroll to position [310, 0]
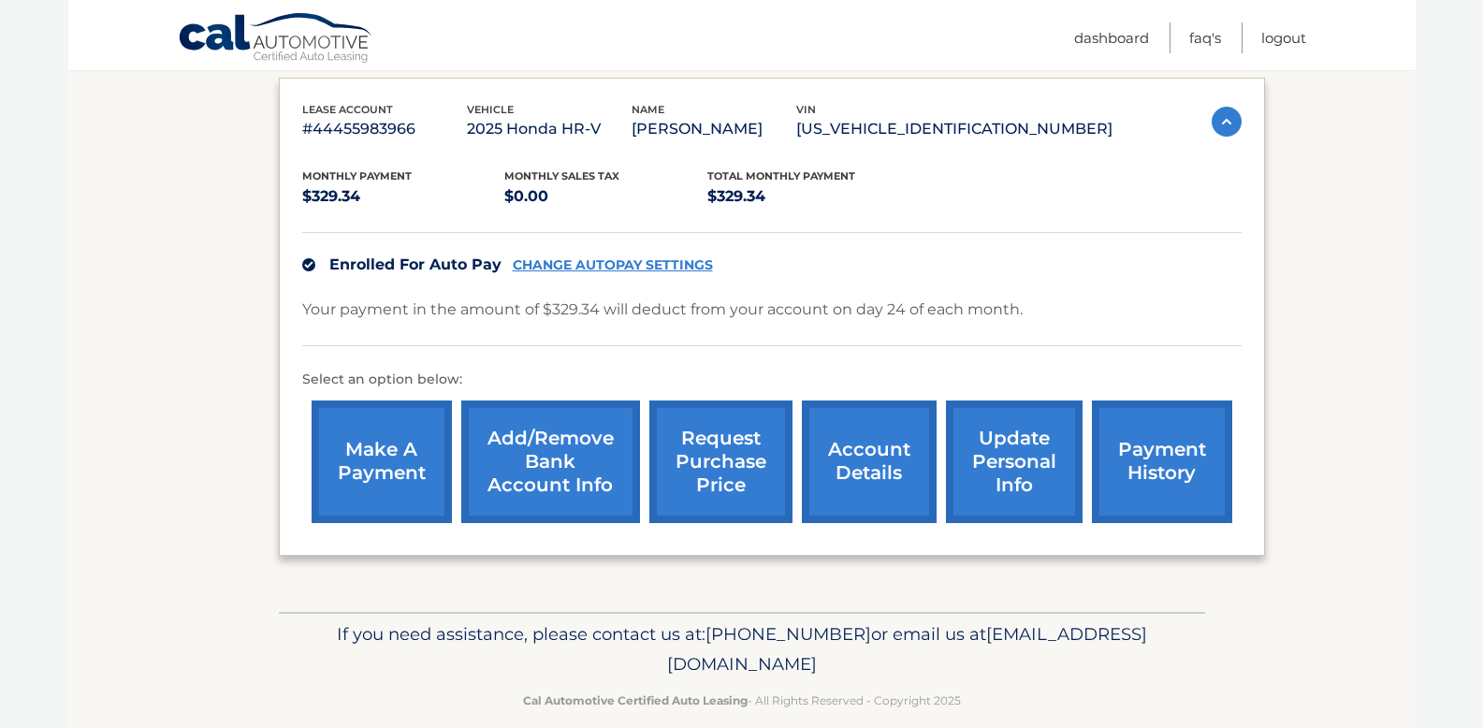
click at [1099, 456] on link "payment history" at bounding box center [1162, 462] width 140 height 123
click at [1118, 452] on link "payment history" at bounding box center [1162, 462] width 140 height 123
click at [1126, 451] on link "payment history" at bounding box center [1162, 462] width 140 height 123
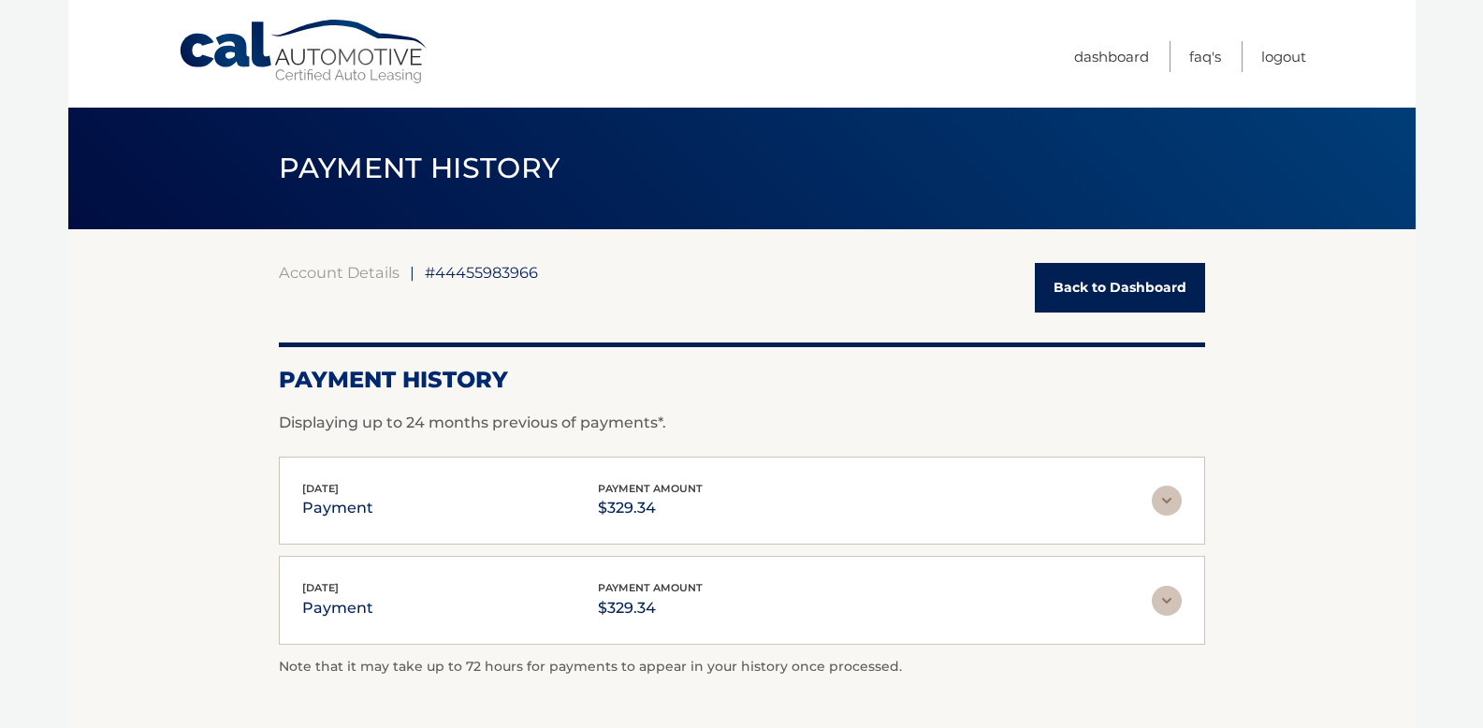
click at [1161, 489] on img at bounding box center [1167, 501] width 30 height 30
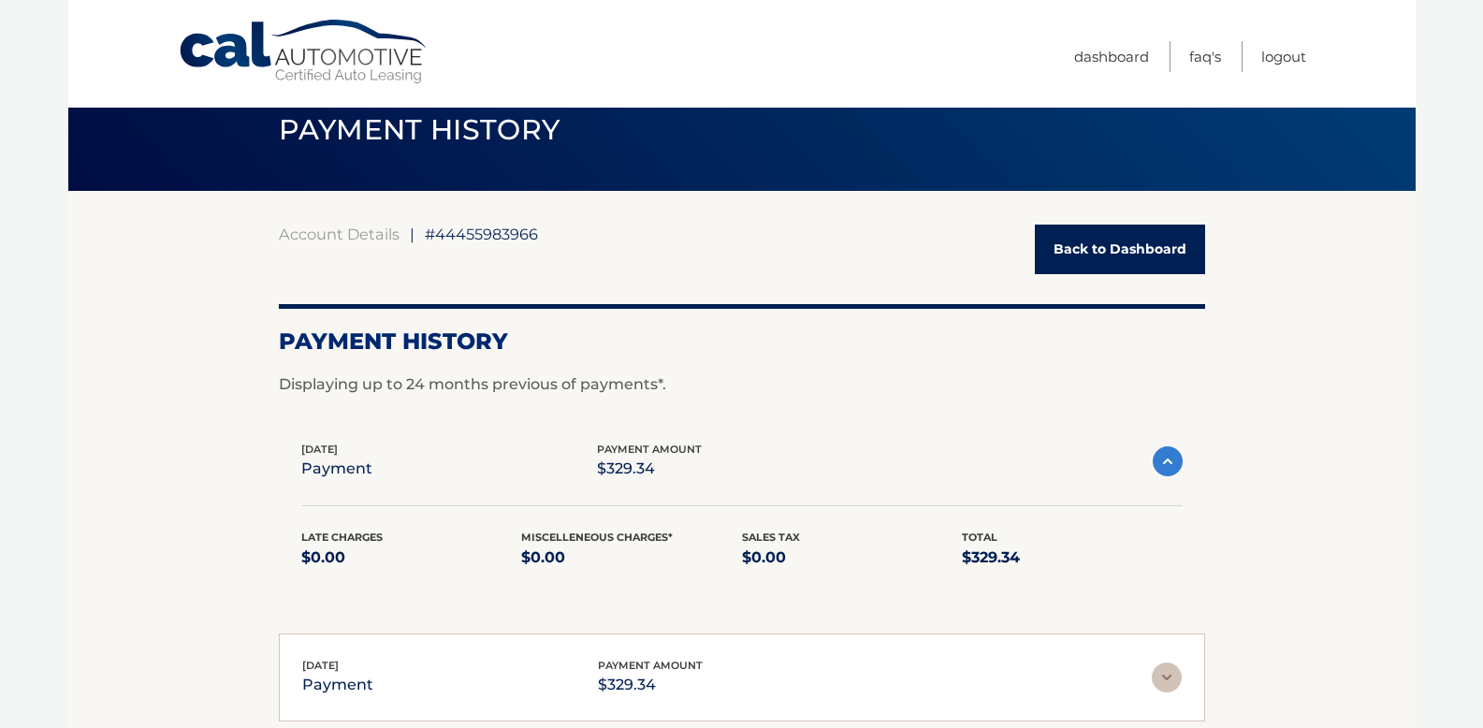
click at [1169, 673] on img at bounding box center [1167, 678] width 30 height 30
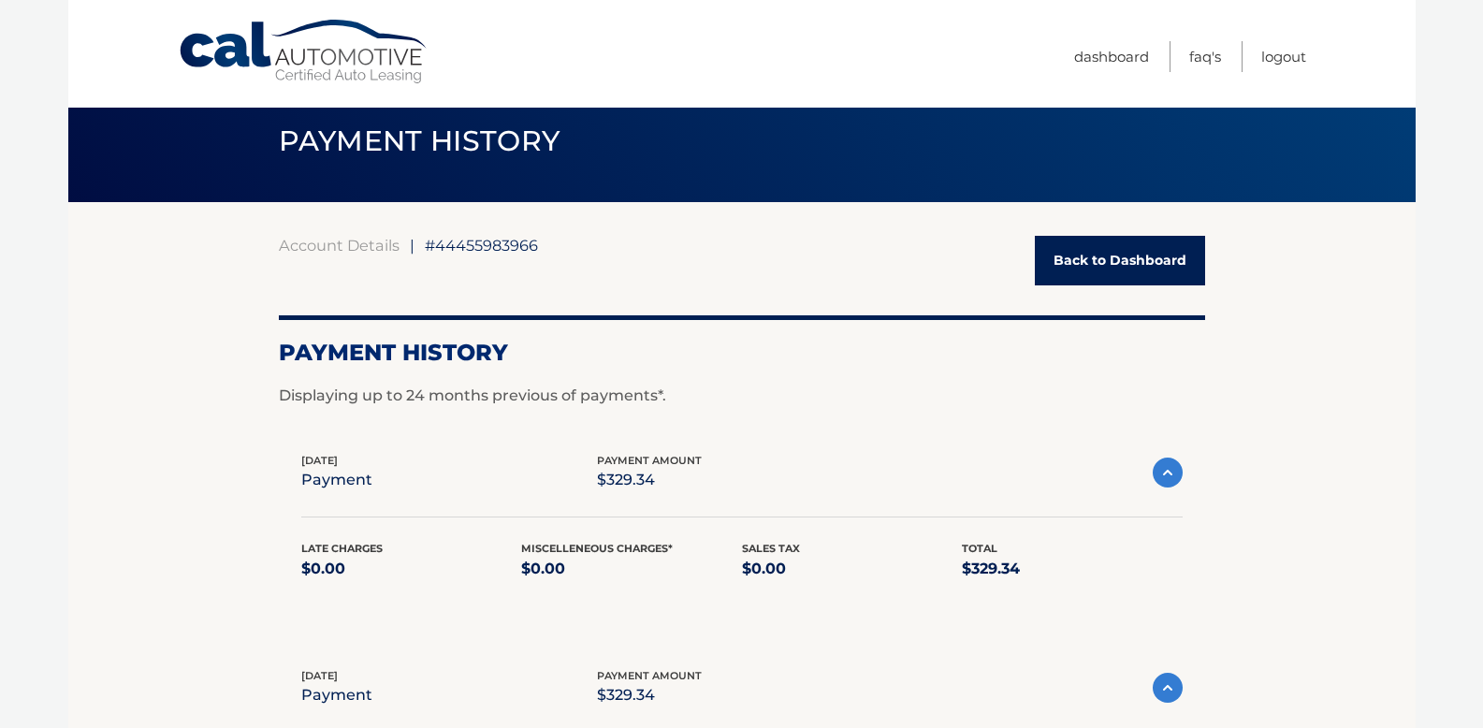
scroll to position [23, 0]
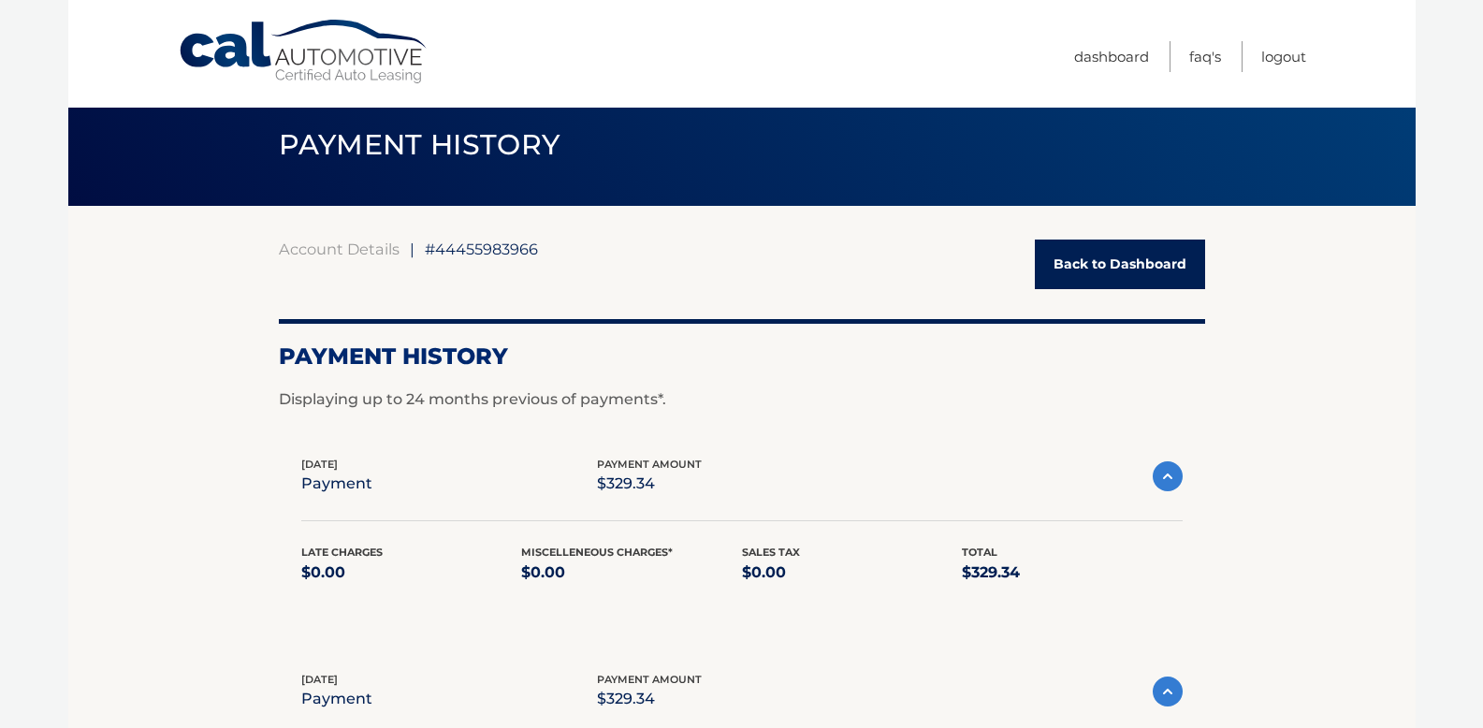
click at [1081, 250] on link "Back to Dashboard" at bounding box center [1120, 265] width 170 height 50
click at [1081, 254] on link "Back to Dashboard" at bounding box center [1120, 265] width 170 height 50
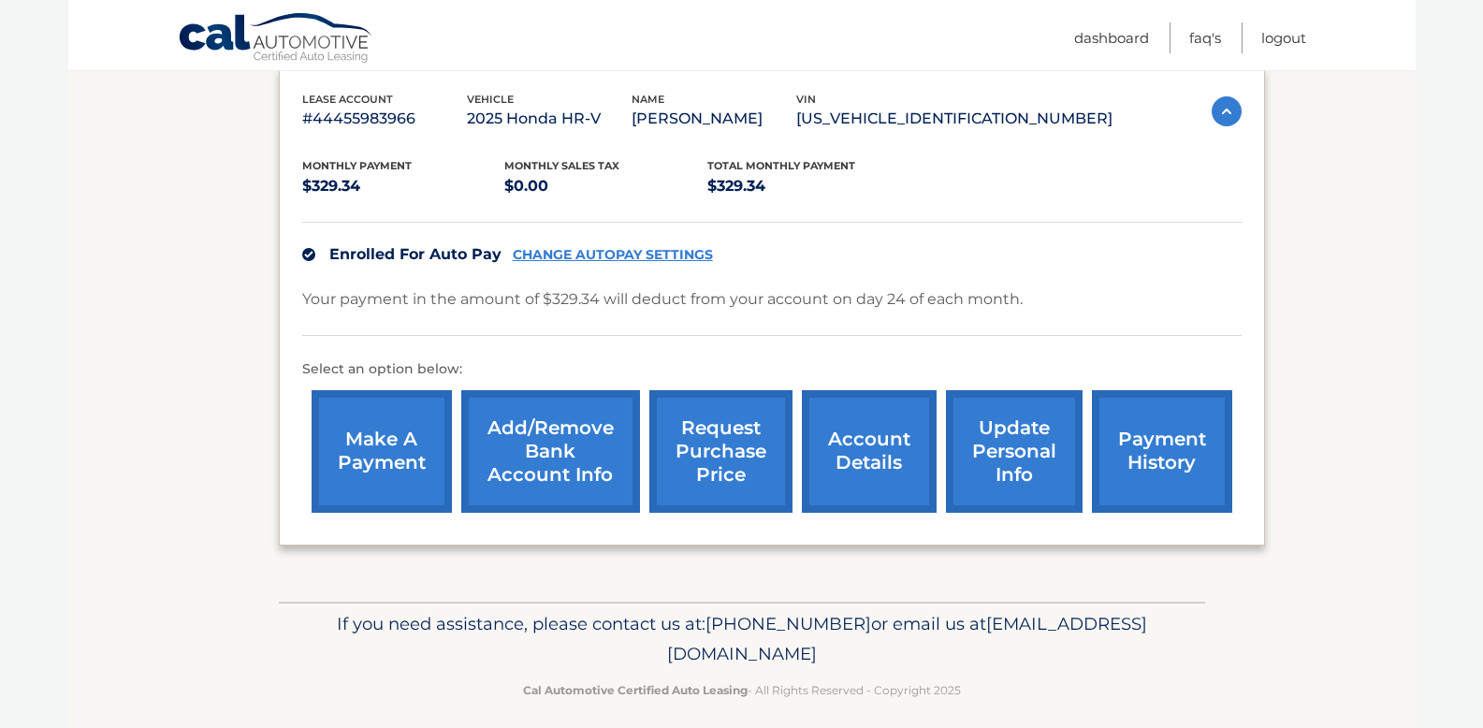
scroll to position [321, 0]
